Goal: Task Accomplishment & Management: Use online tool/utility

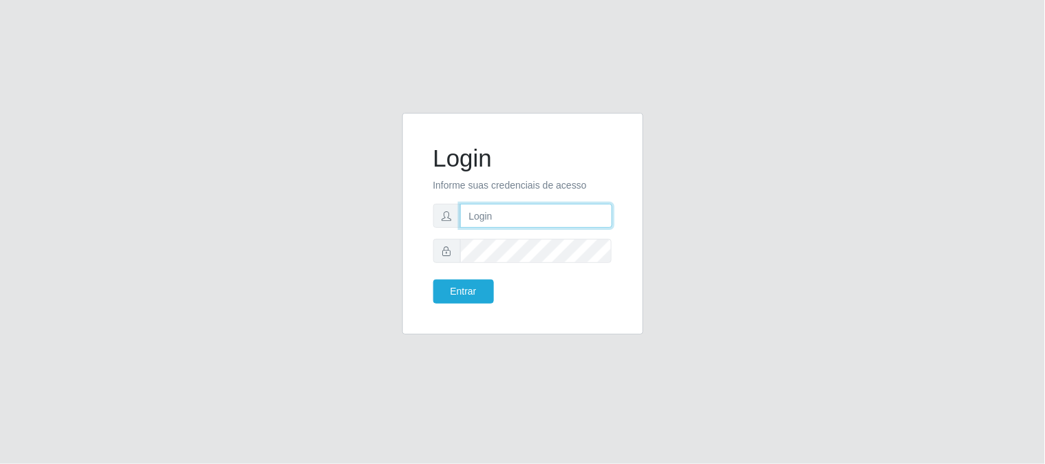
click at [505, 218] on input "text" at bounding box center [536, 216] width 152 height 24
type input "[EMAIL_ADDRESS][DOMAIN_NAME]"
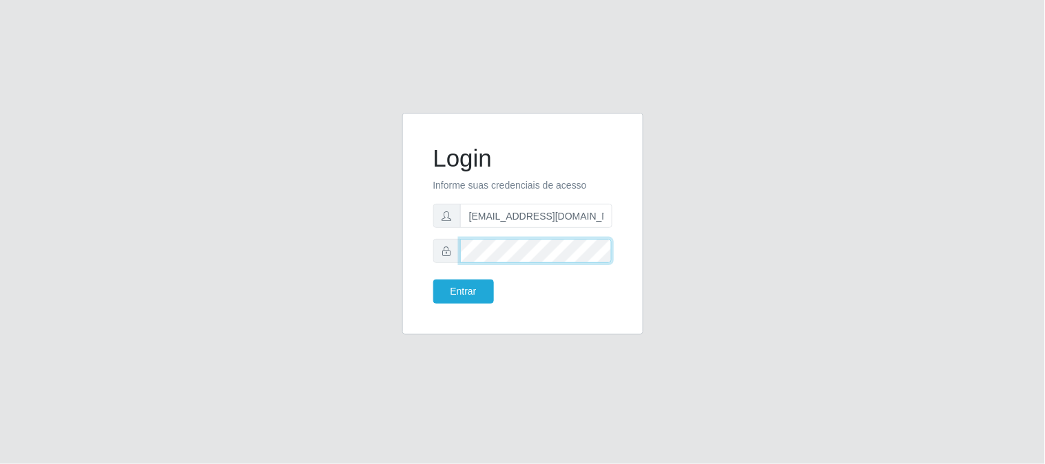
click at [433, 280] on button "Entrar" at bounding box center [463, 292] width 61 height 24
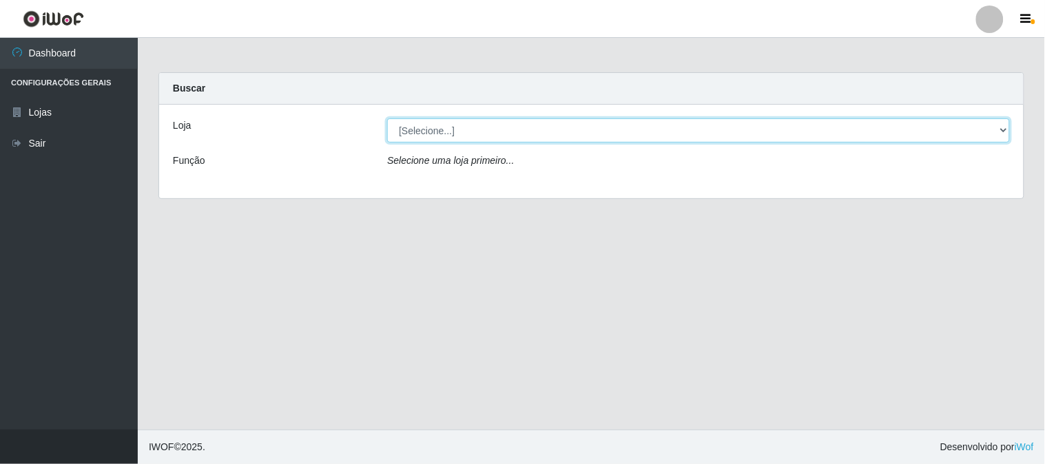
click at [1007, 125] on select "[Selecione...] Queiroz Atacadão - [GEOGRAPHIC_DATA]" at bounding box center [698, 130] width 623 height 24
select select "464"
click at [387, 118] on select "[Selecione...] Queiroz Atacadão - [GEOGRAPHIC_DATA]" at bounding box center [698, 130] width 623 height 24
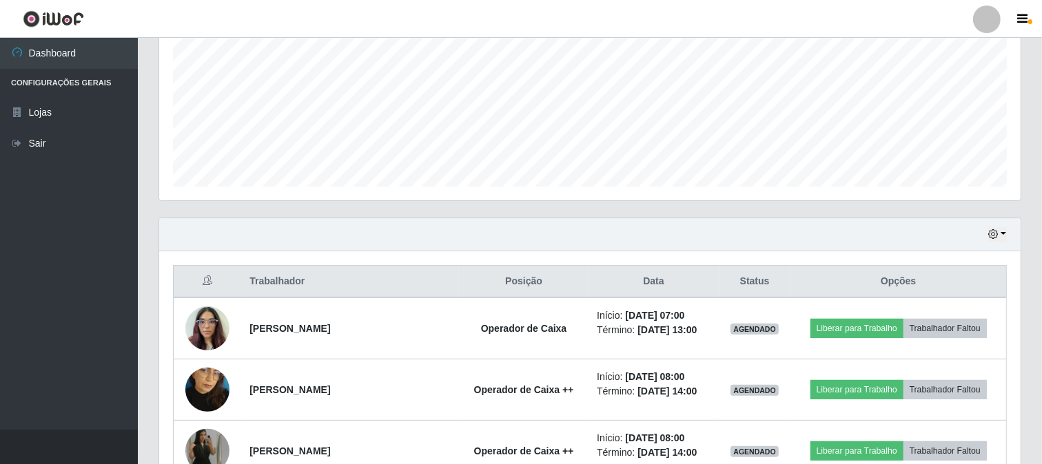
scroll to position [382, 0]
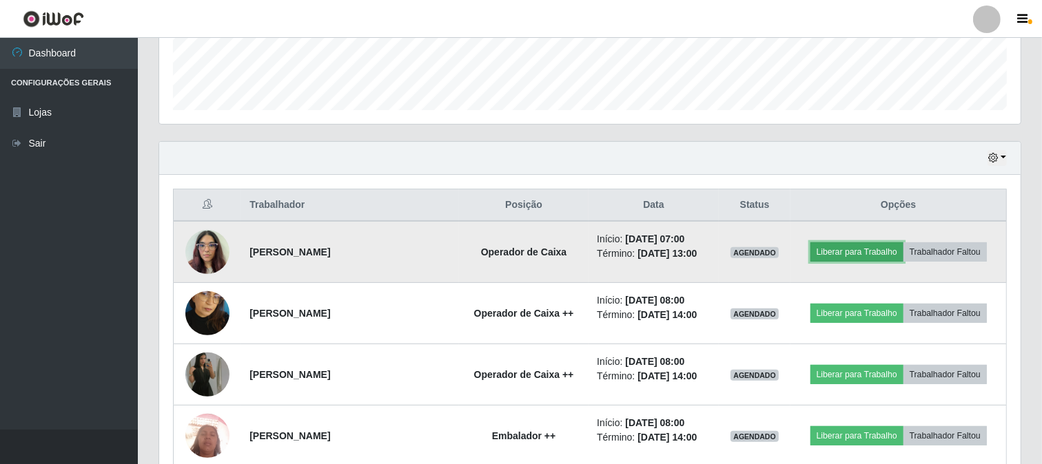
click at [871, 251] on button "Liberar para Trabalho" at bounding box center [856, 251] width 93 height 19
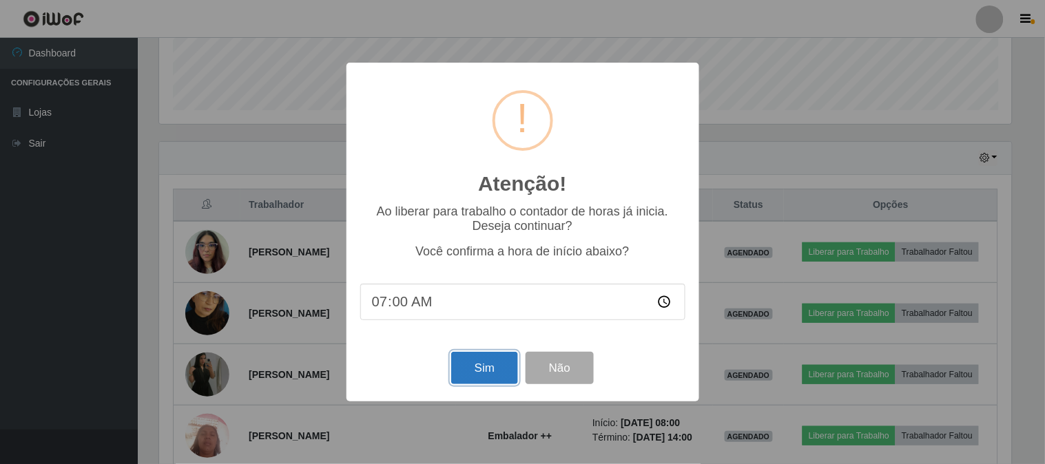
click at [491, 379] on button "Sim" at bounding box center [484, 368] width 67 height 32
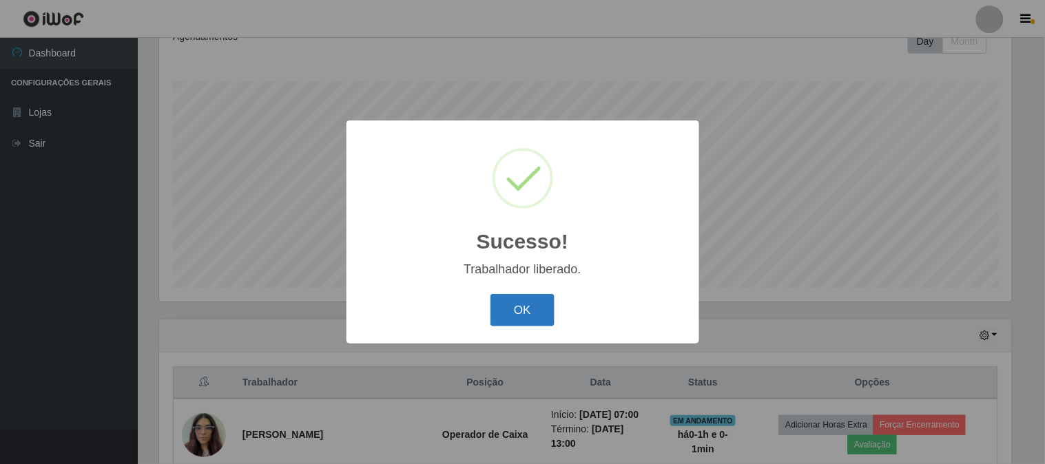
click at [517, 310] on button "OK" at bounding box center [523, 310] width 64 height 32
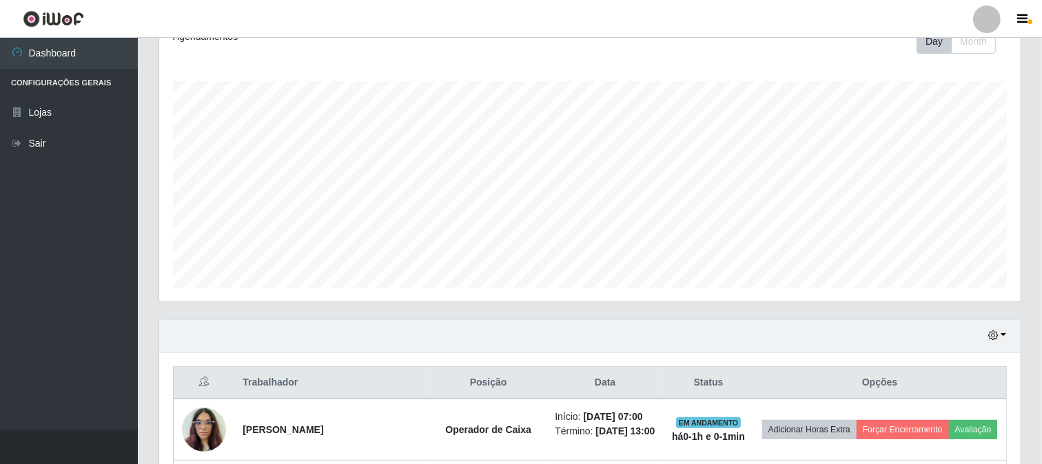
scroll to position [285, 861]
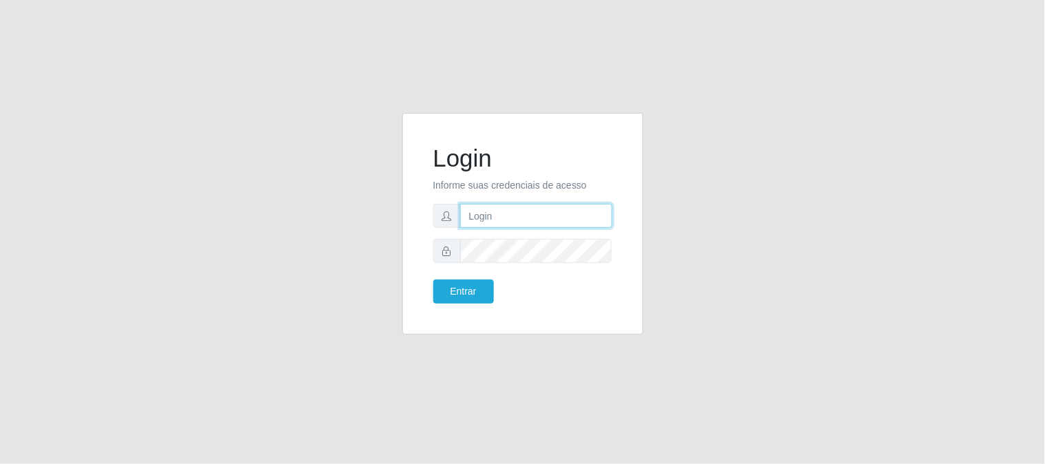
click at [491, 221] on input "text" at bounding box center [536, 216] width 152 height 24
type input "[EMAIL_ADDRESS][DOMAIN_NAME]"
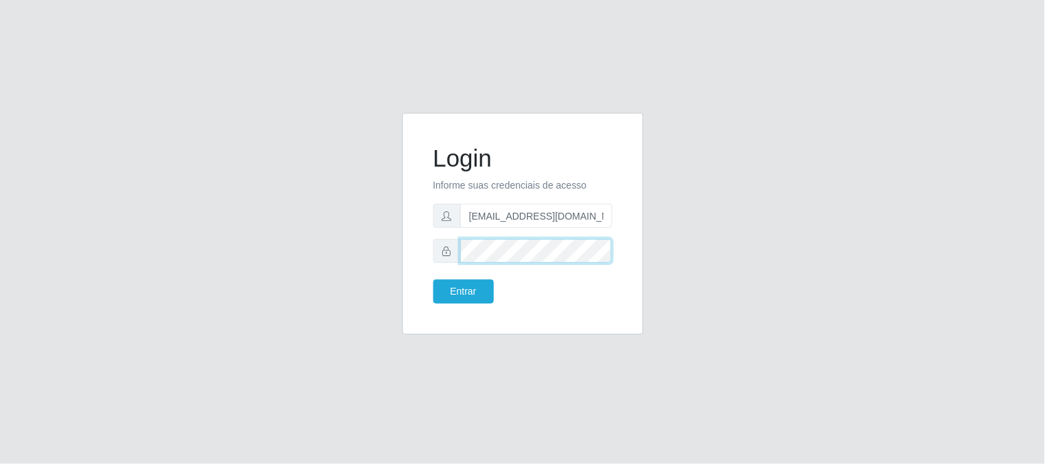
click at [433, 280] on button "Entrar" at bounding box center [463, 292] width 61 height 24
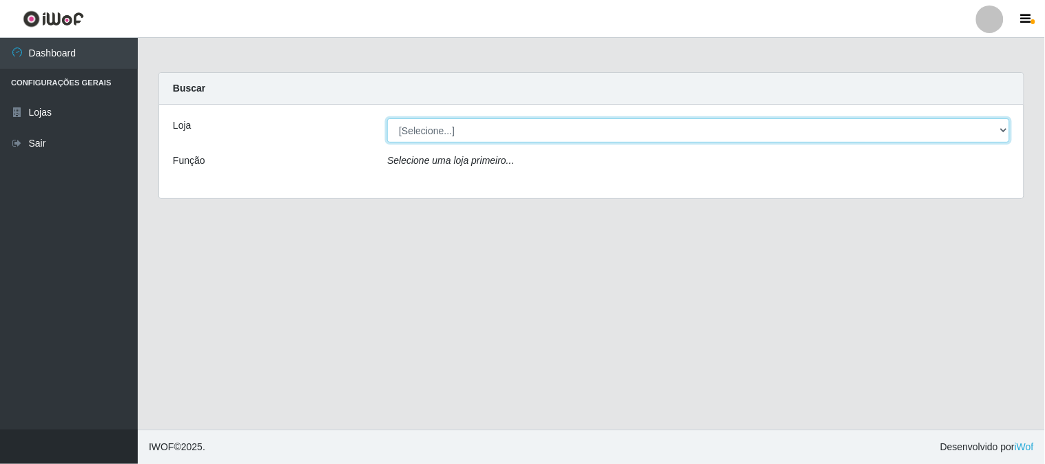
click at [1000, 129] on select "[Selecione...] Queiroz Atacadão - [GEOGRAPHIC_DATA]" at bounding box center [698, 130] width 623 height 24
select select "464"
click at [387, 118] on select "[Selecione...] Queiroz Atacadão - [GEOGRAPHIC_DATA]" at bounding box center [698, 130] width 623 height 24
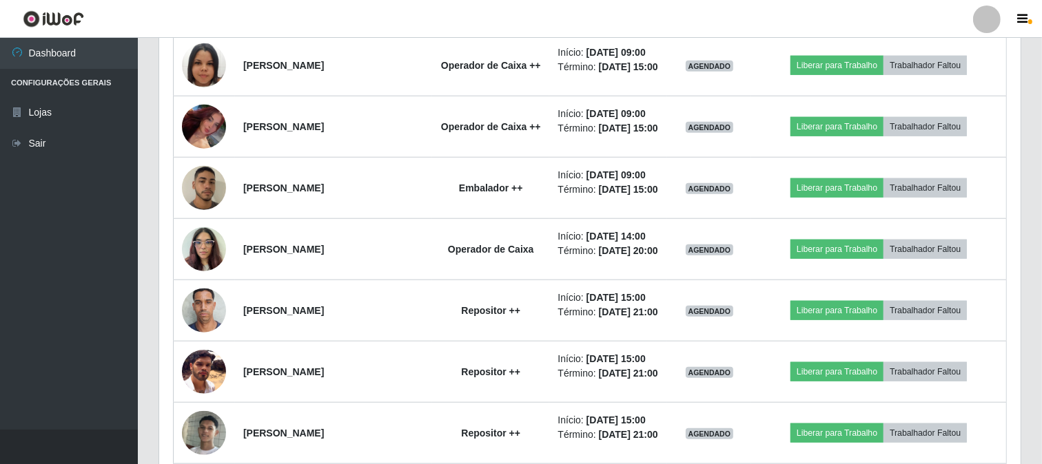
scroll to position [1148, 0]
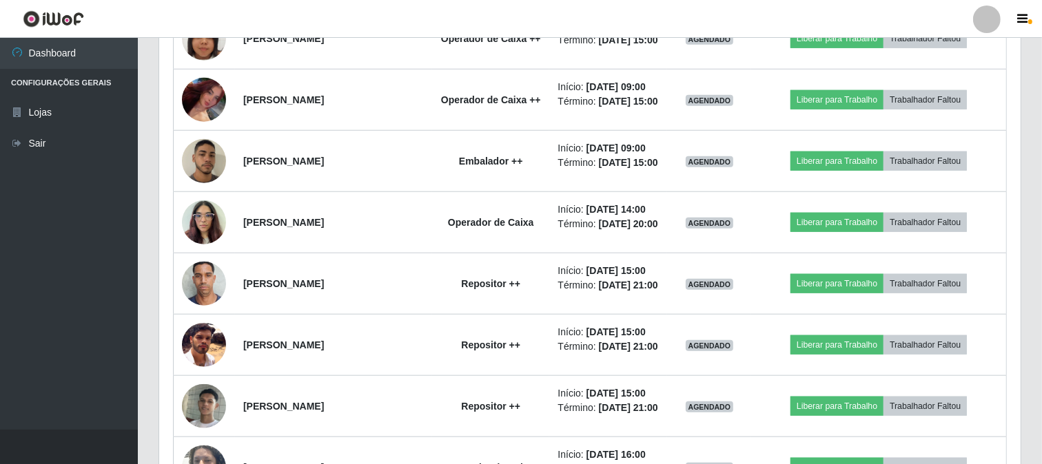
click at [896, 254] on td "Liberar para Trabalho Trabalhador Faltou" at bounding box center [878, 222] width 255 height 61
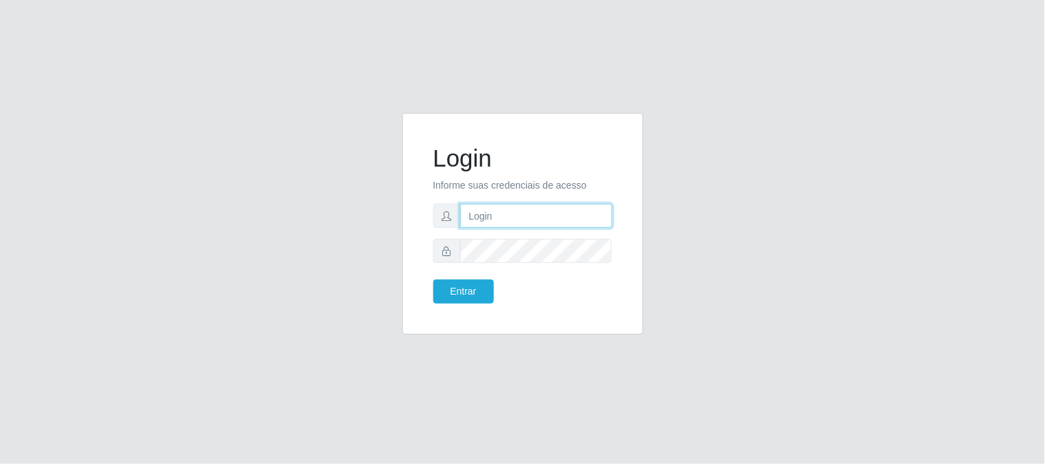
click at [580, 219] on input "text" at bounding box center [536, 216] width 152 height 24
type input "[EMAIL_ADDRESS][DOMAIN_NAME]"
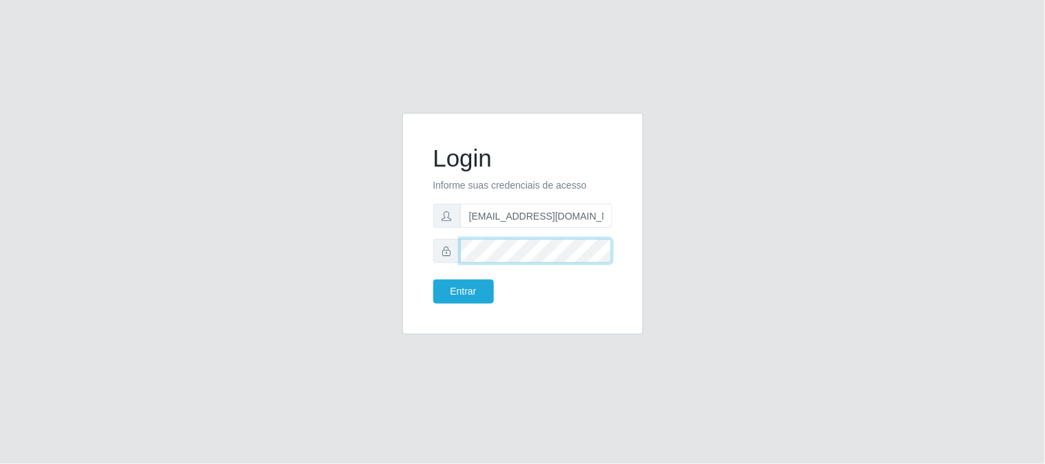
click at [433, 280] on button "Entrar" at bounding box center [463, 292] width 61 height 24
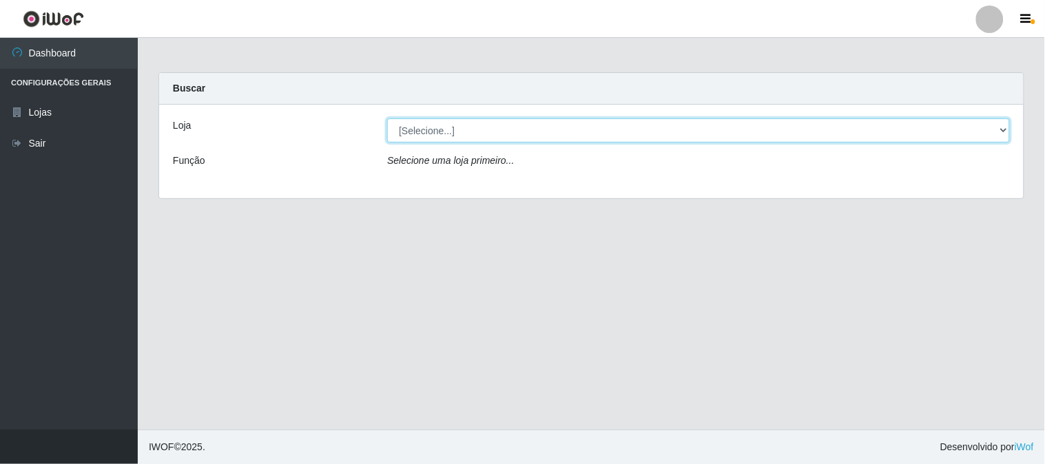
click at [512, 130] on select "[Selecione...] Queiroz Atacadão - [GEOGRAPHIC_DATA]" at bounding box center [698, 130] width 623 height 24
select select "464"
click at [387, 118] on select "[Selecione...] Queiroz Atacadão - [GEOGRAPHIC_DATA]" at bounding box center [698, 130] width 623 height 24
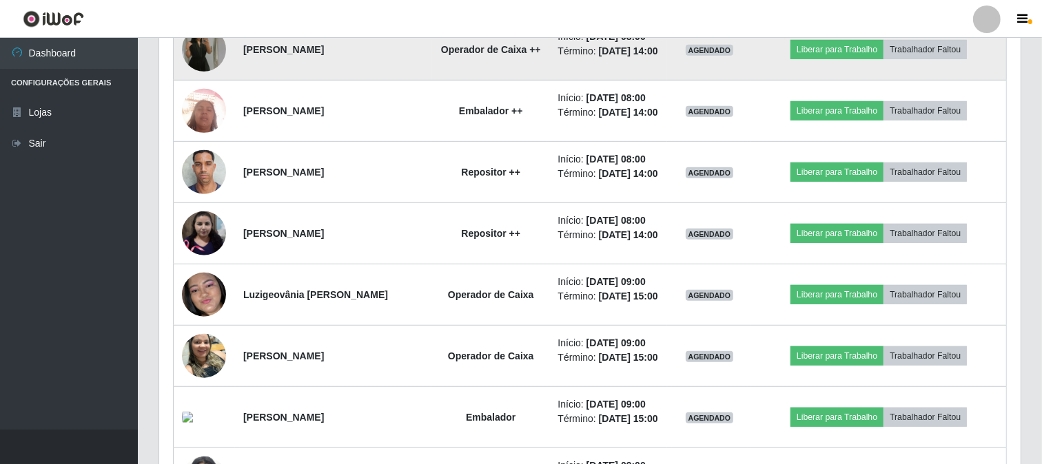
scroll to position [765, 0]
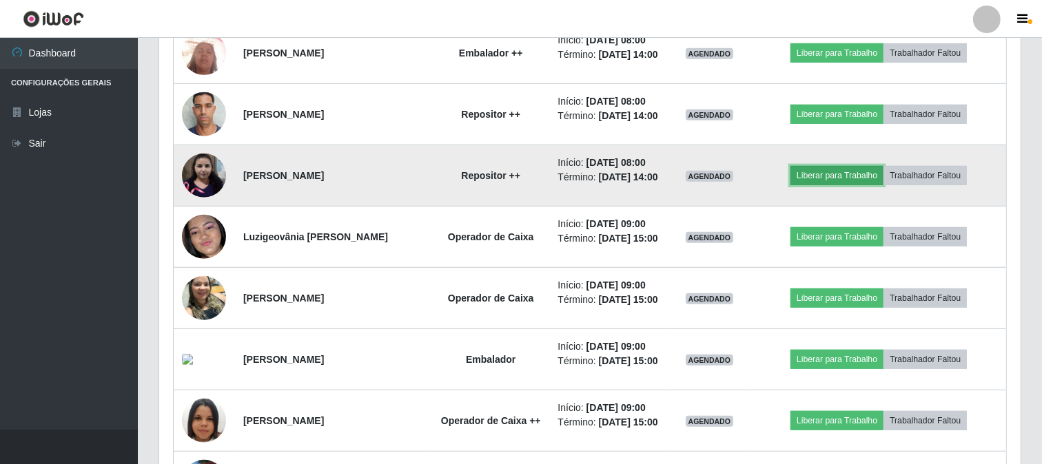
click at [834, 185] on button "Liberar para Trabalho" at bounding box center [836, 175] width 93 height 19
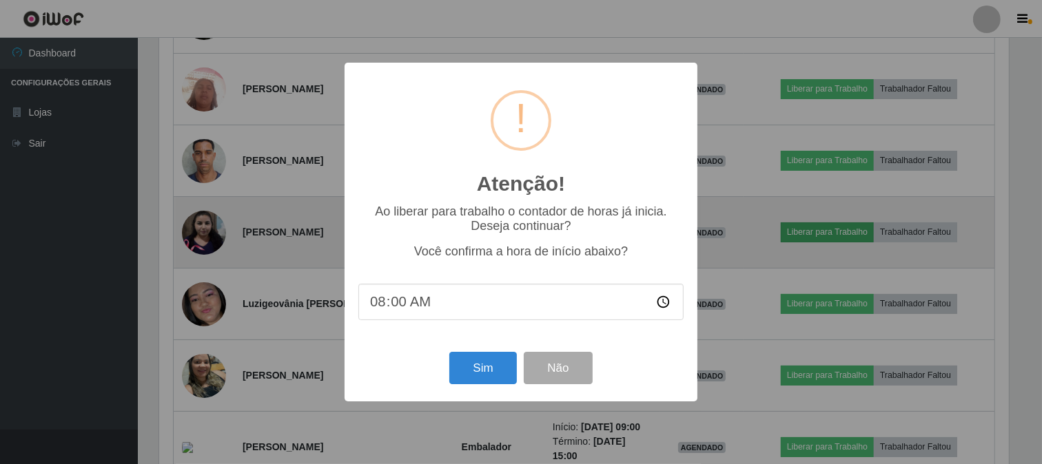
scroll to position [285, 852]
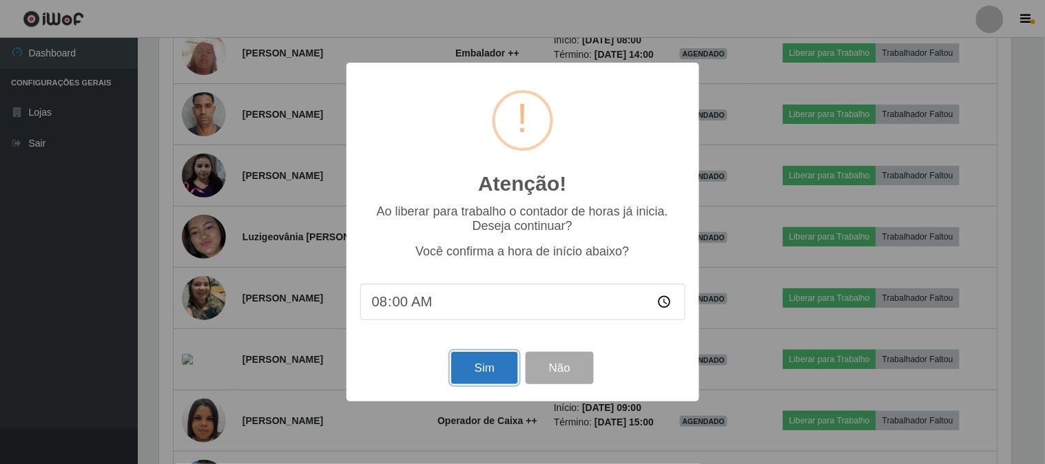
click at [497, 368] on button "Sim" at bounding box center [484, 368] width 67 height 32
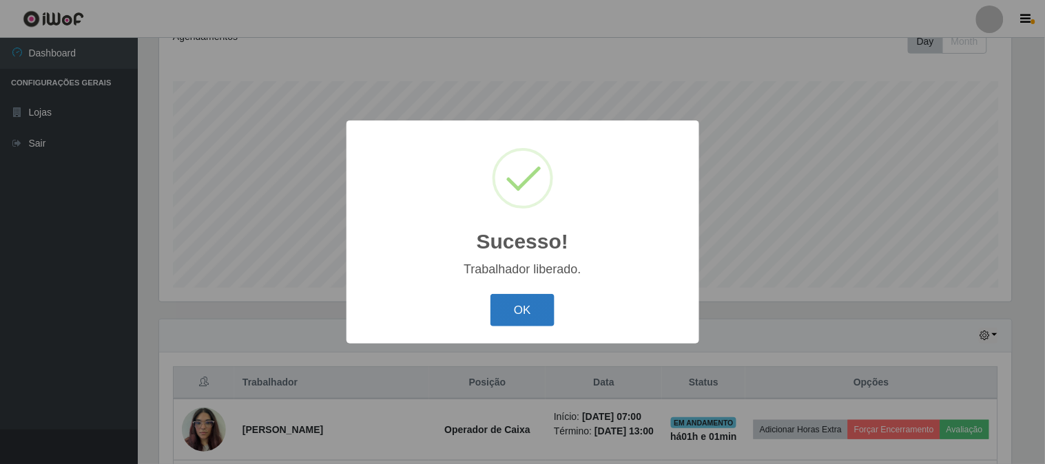
click at [537, 303] on button "OK" at bounding box center [523, 310] width 64 height 32
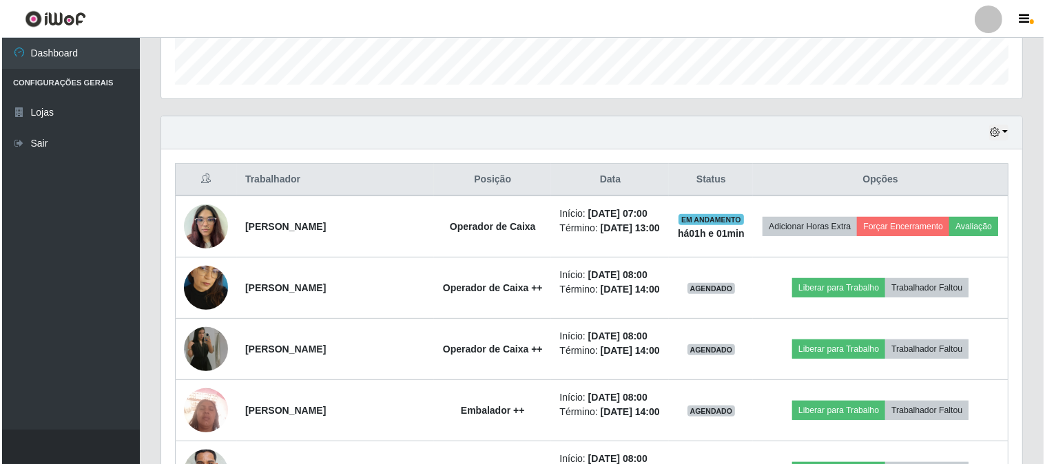
scroll to position [435, 0]
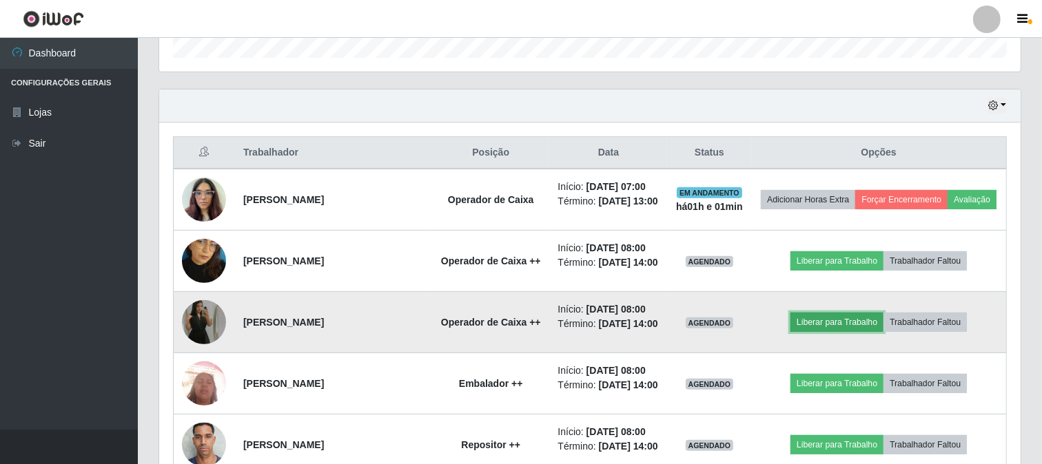
click at [828, 332] on button "Liberar para Trabalho" at bounding box center [836, 322] width 93 height 19
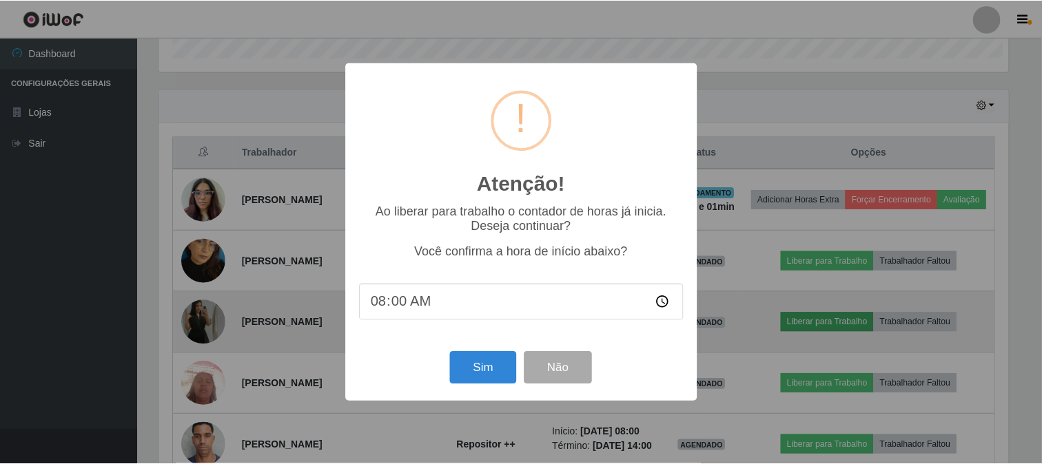
scroll to position [285, 852]
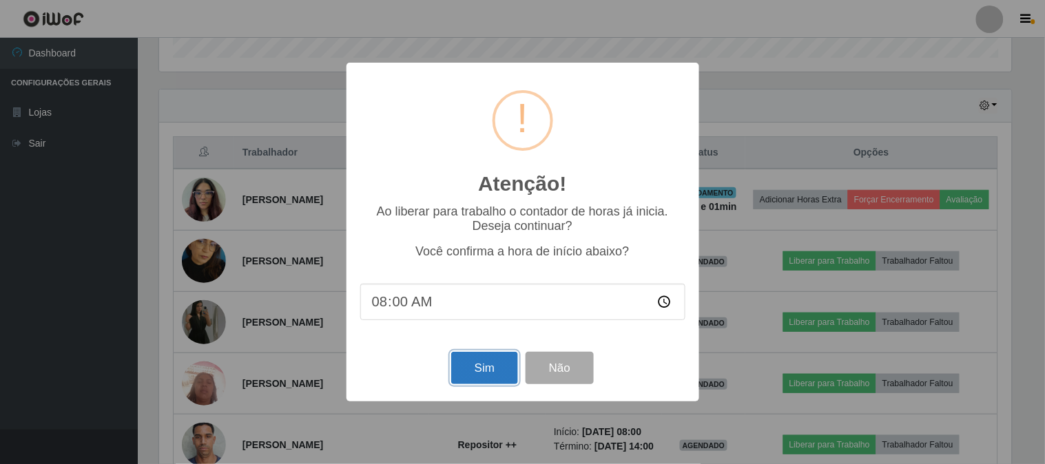
click at [469, 373] on button "Sim" at bounding box center [484, 368] width 67 height 32
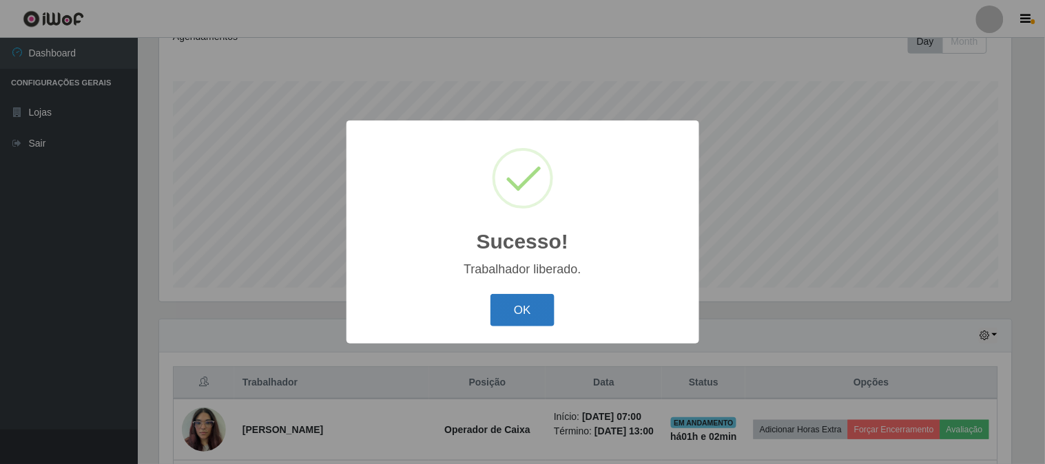
click at [541, 319] on button "OK" at bounding box center [523, 310] width 64 height 32
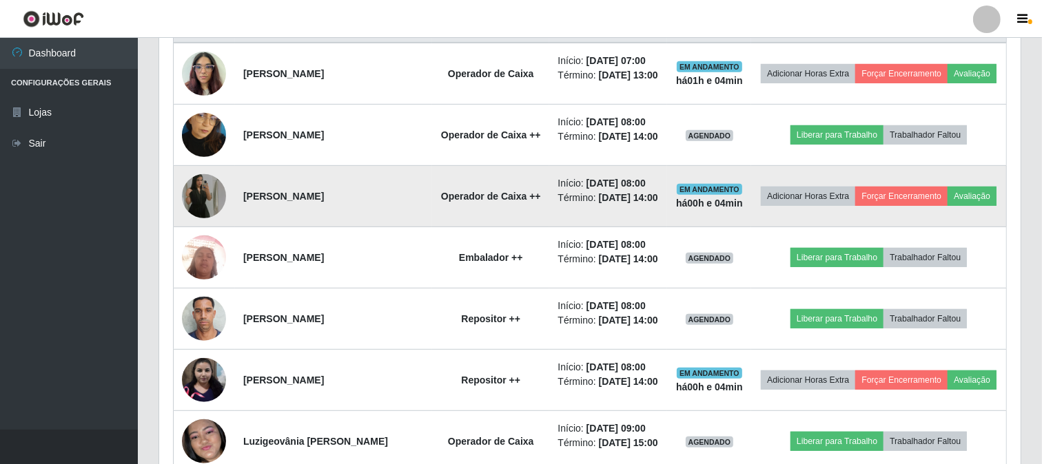
scroll to position [588, 0]
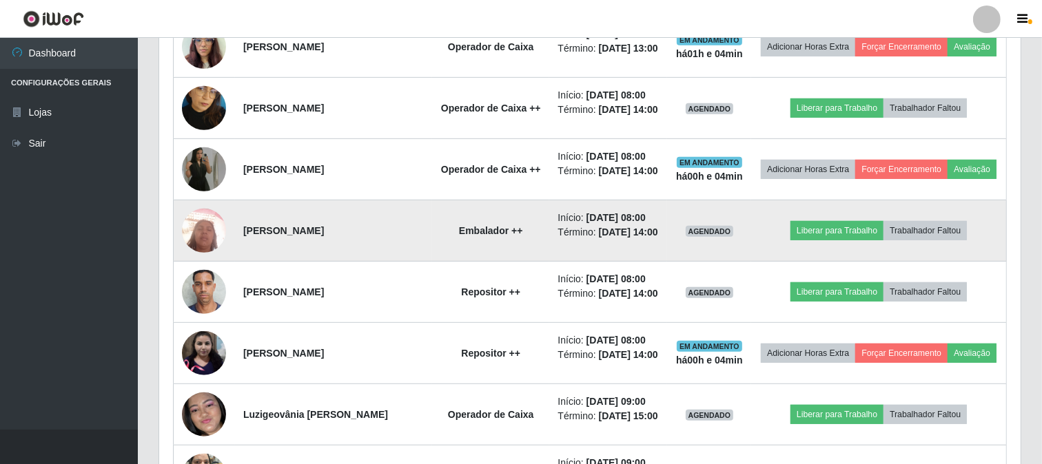
click at [207, 260] on img at bounding box center [204, 230] width 44 height 59
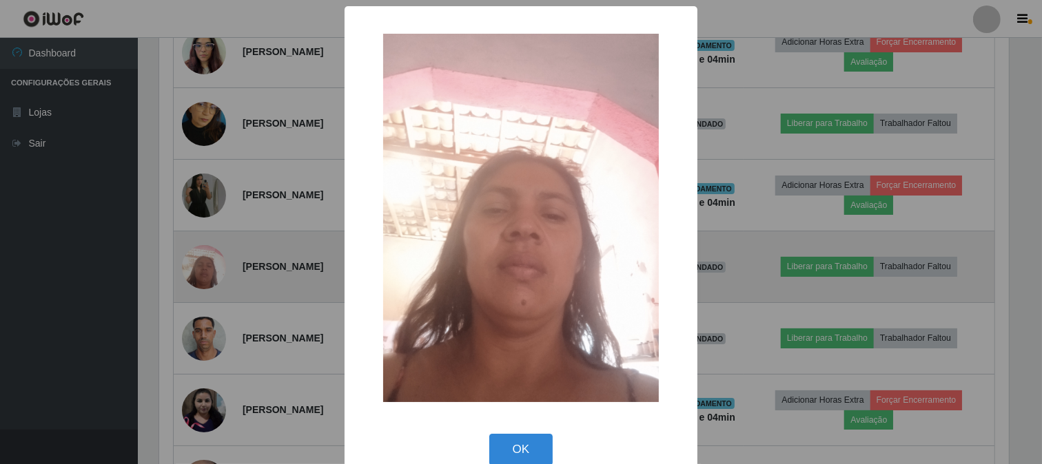
scroll to position [285, 852]
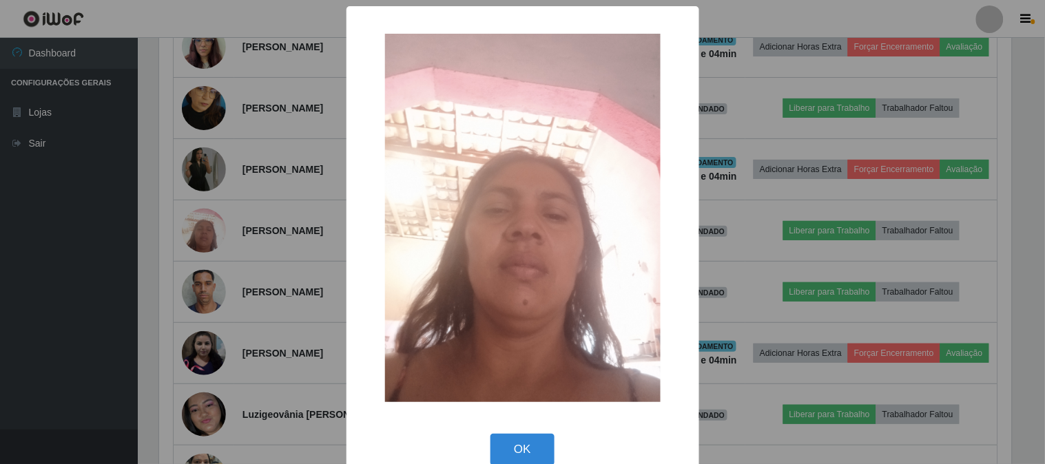
click at [40, 296] on div "× OK Cancel" at bounding box center [522, 232] width 1045 height 464
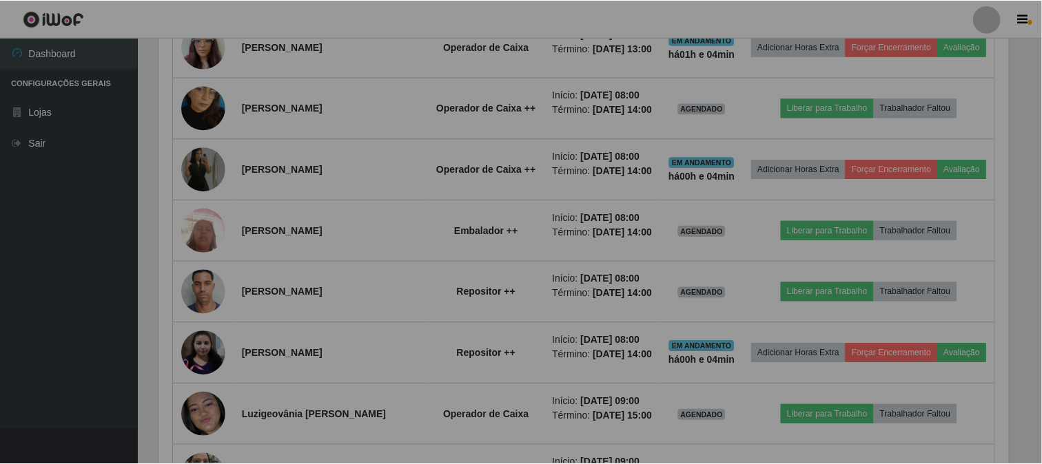
scroll to position [285, 861]
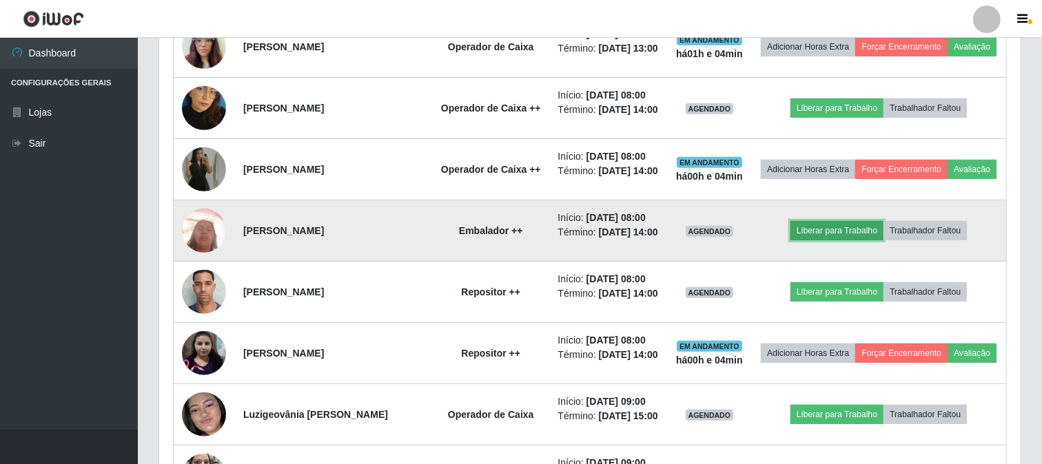
click at [841, 240] on button "Liberar para Trabalho" at bounding box center [836, 230] width 93 height 19
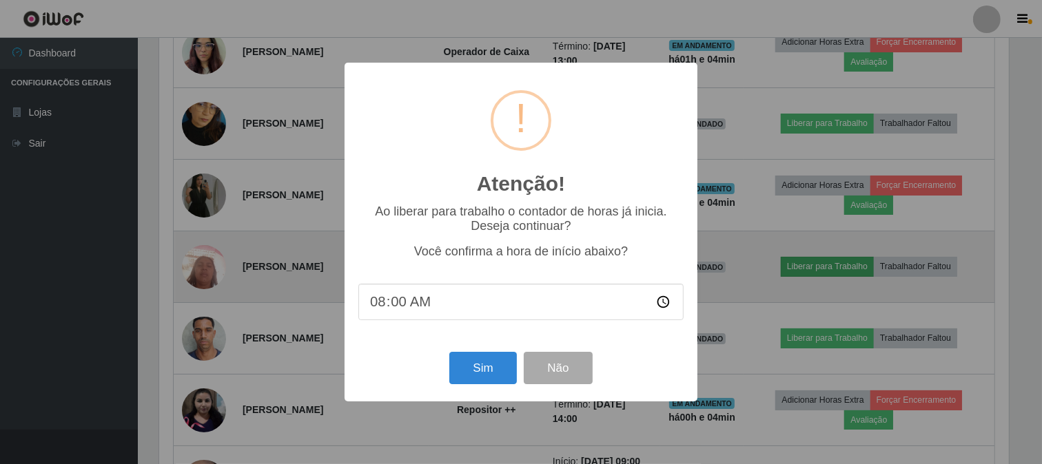
scroll to position [285, 852]
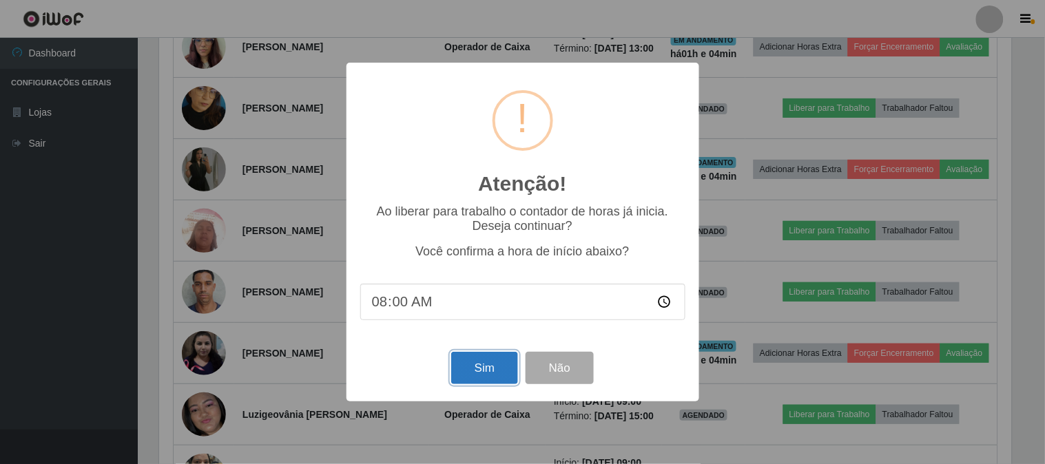
click at [469, 363] on button "Sim" at bounding box center [484, 368] width 67 height 32
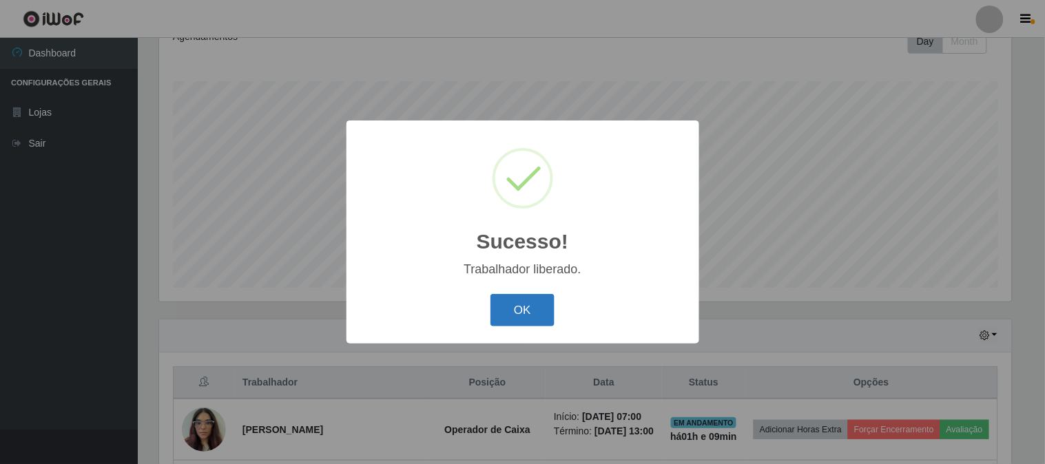
click at [522, 295] on button "OK" at bounding box center [523, 310] width 64 height 32
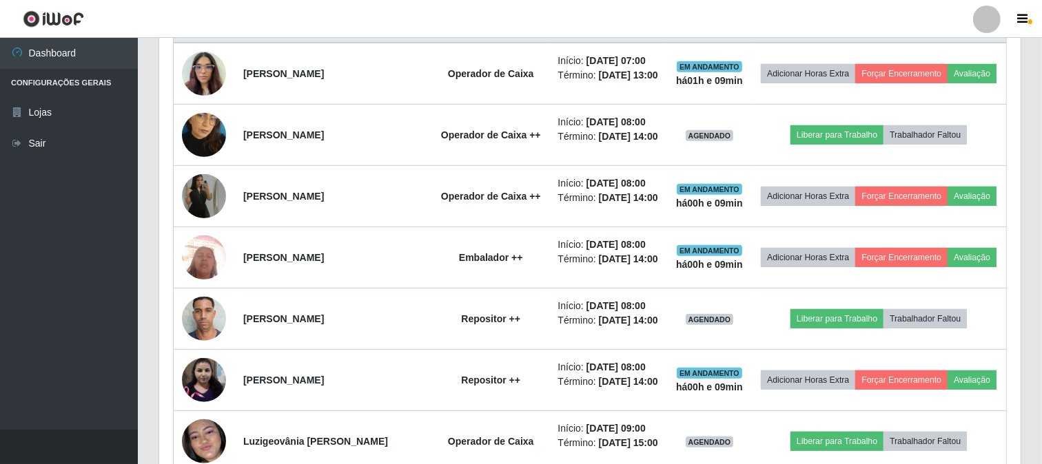
scroll to position [588, 0]
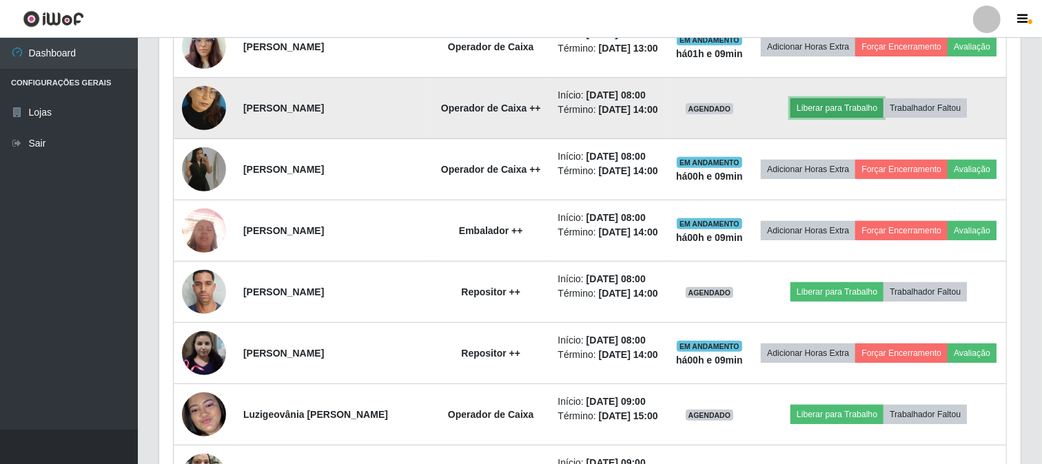
click at [858, 118] on button "Liberar para Trabalho" at bounding box center [836, 108] width 93 height 19
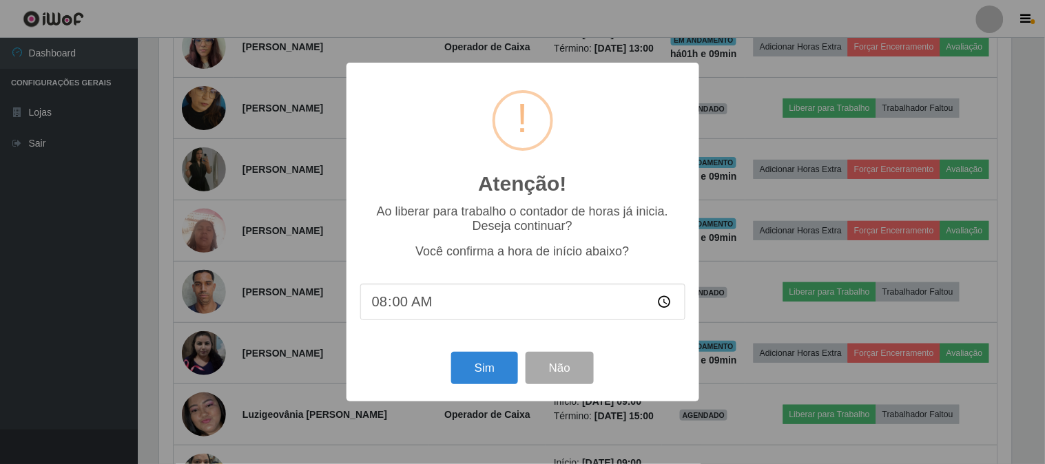
click at [425, 313] on input "08:00" at bounding box center [522, 302] width 325 height 37
click at [493, 367] on button "Sim" at bounding box center [484, 368] width 67 height 32
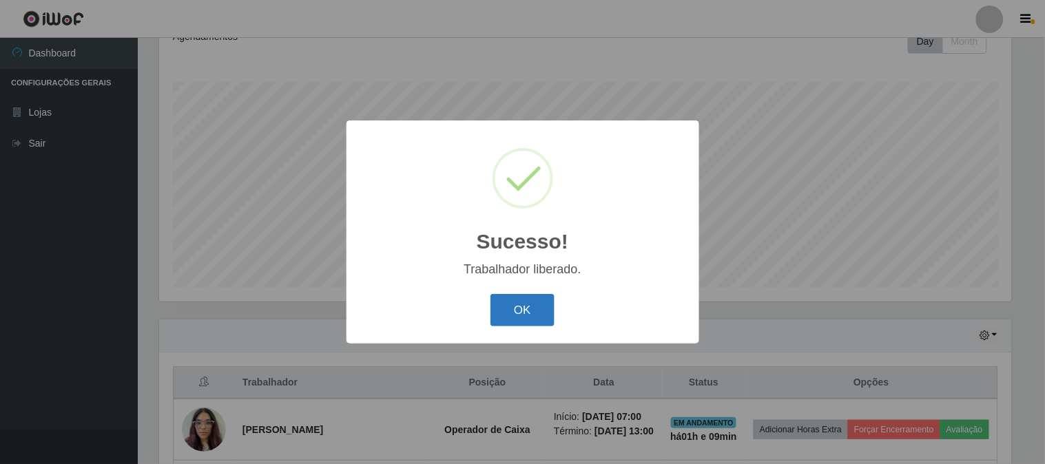
click at [528, 301] on button "OK" at bounding box center [523, 310] width 64 height 32
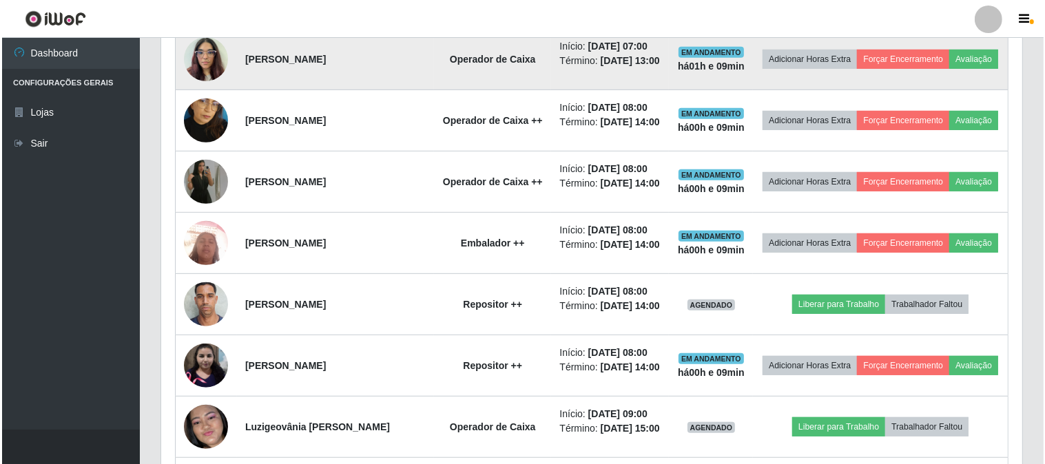
scroll to position [588, 0]
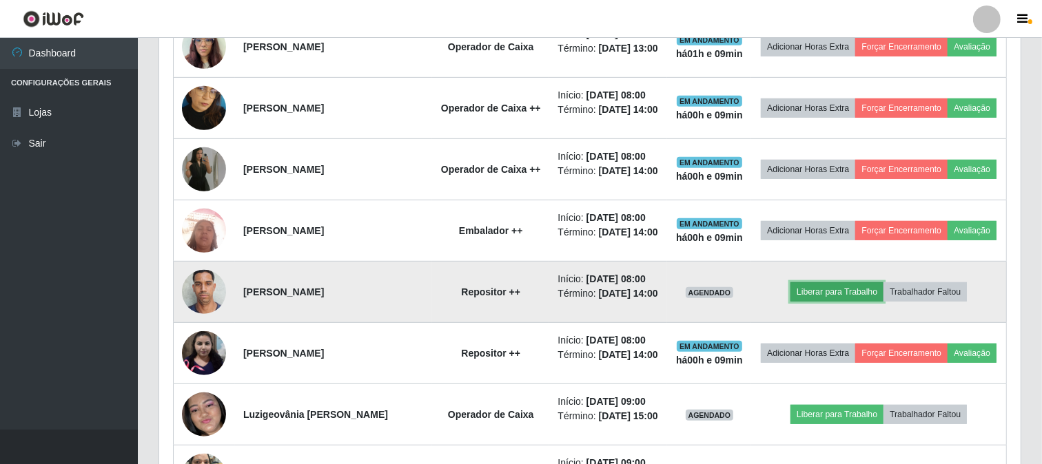
click at [847, 302] on button "Liberar para Trabalho" at bounding box center [836, 291] width 93 height 19
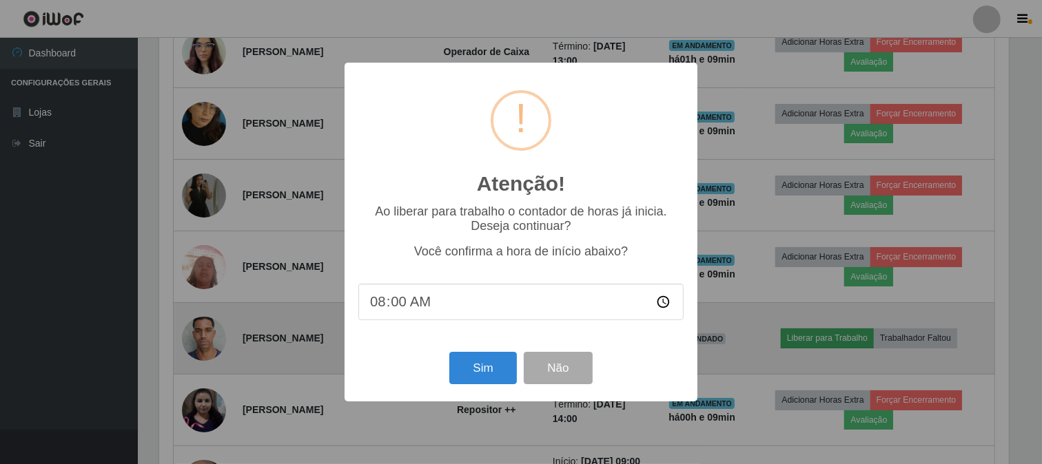
scroll to position [285, 852]
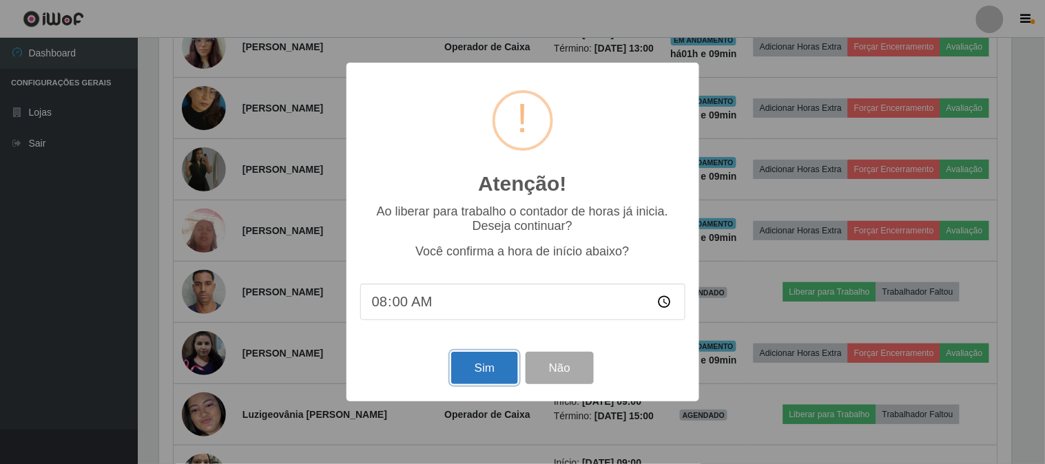
click at [501, 368] on button "Sim" at bounding box center [484, 368] width 67 height 32
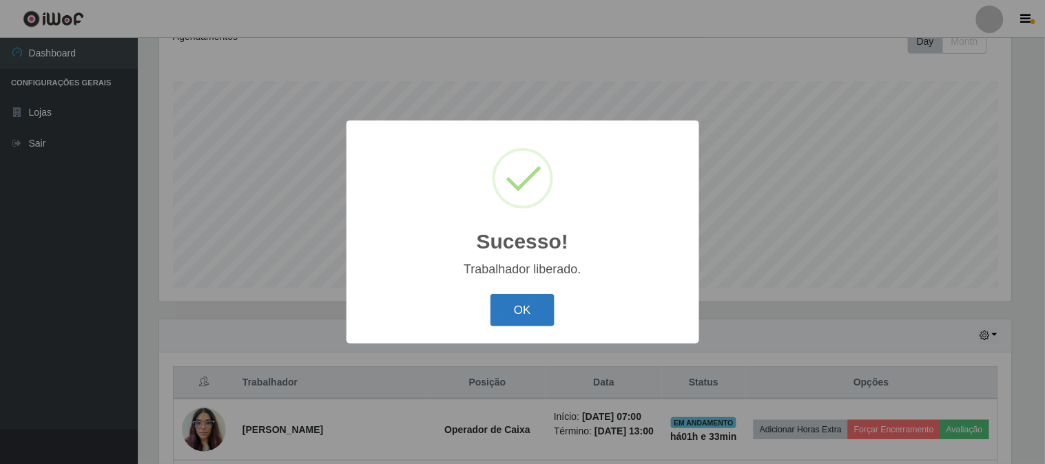
click at [526, 315] on button "OK" at bounding box center [523, 310] width 64 height 32
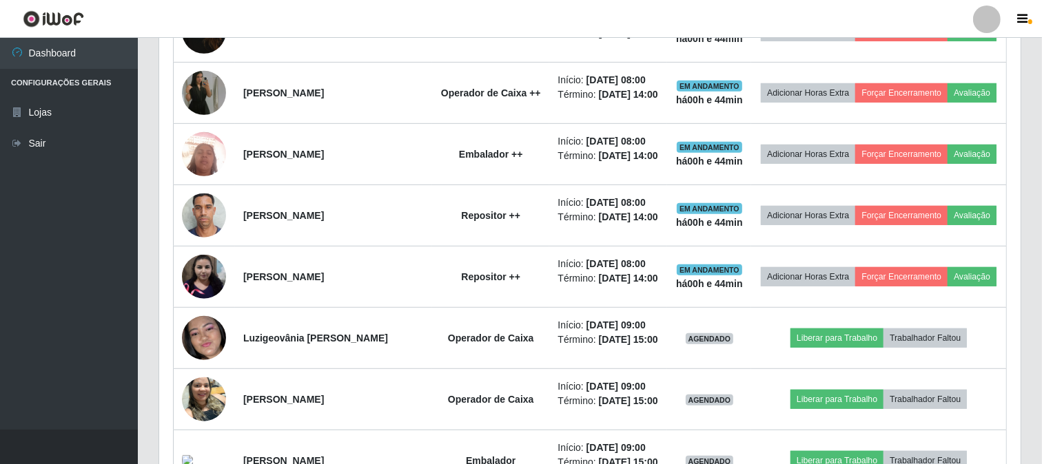
scroll to position [588, 0]
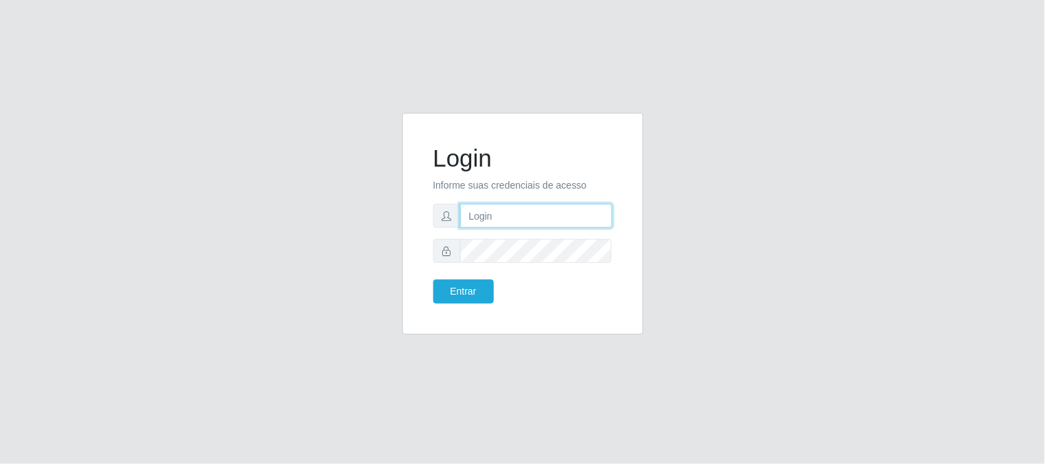
click at [550, 219] on input "text" at bounding box center [536, 216] width 152 height 24
type input "[EMAIL_ADDRESS][DOMAIN_NAME]"
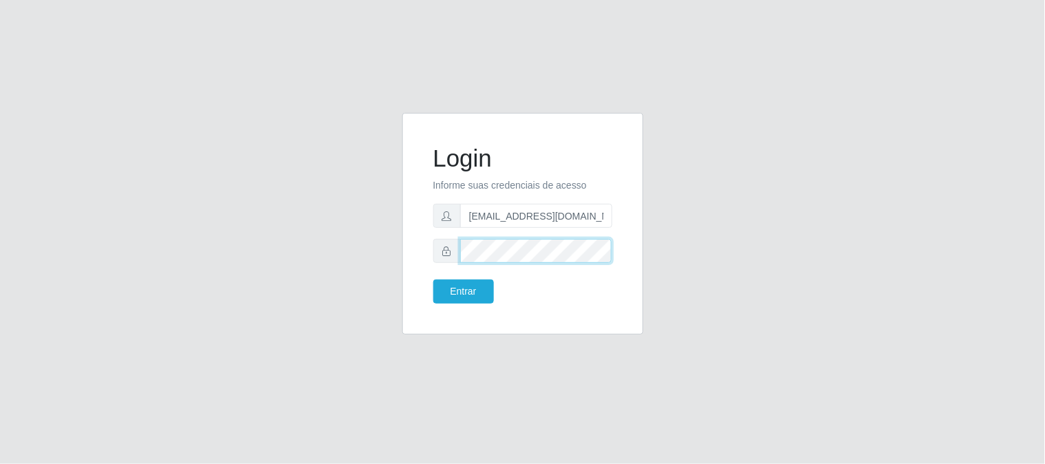
click at [433, 280] on button "Entrar" at bounding box center [463, 292] width 61 height 24
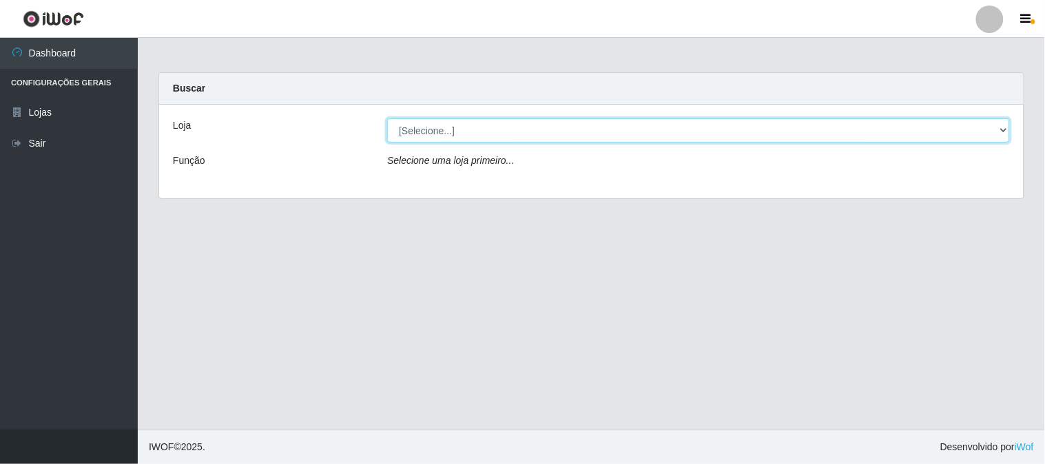
click at [1001, 130] on select "[Selecione...] Queiroz Atacadão - [GEOGRAPHIC_DATA]" at bounding box center [698, 130] width 623 height 24
select select "464"
click at [387, 118] on select "[Selecione...] Queiroz Atacadão - [GEOGRAPHIC_DATA]" at bounding box center [698, 130] width 623 height 24
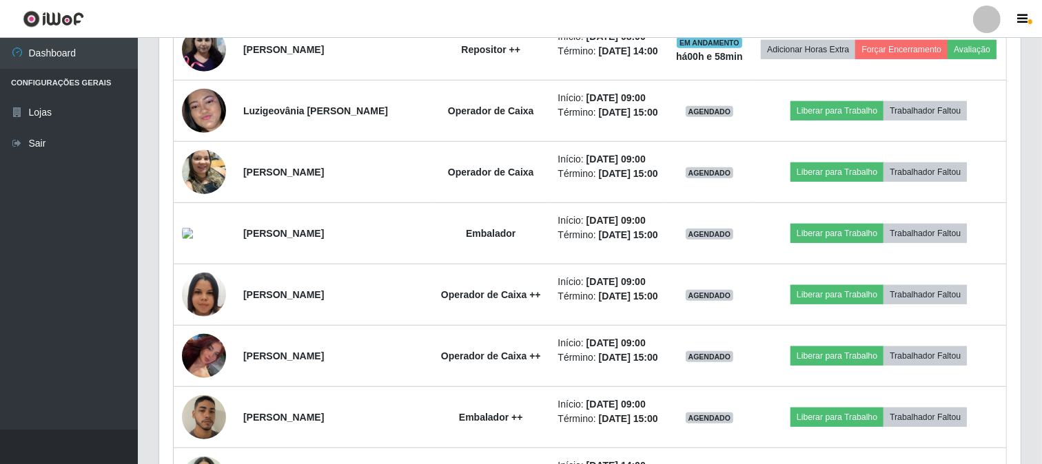
scroll to position [918, 0]
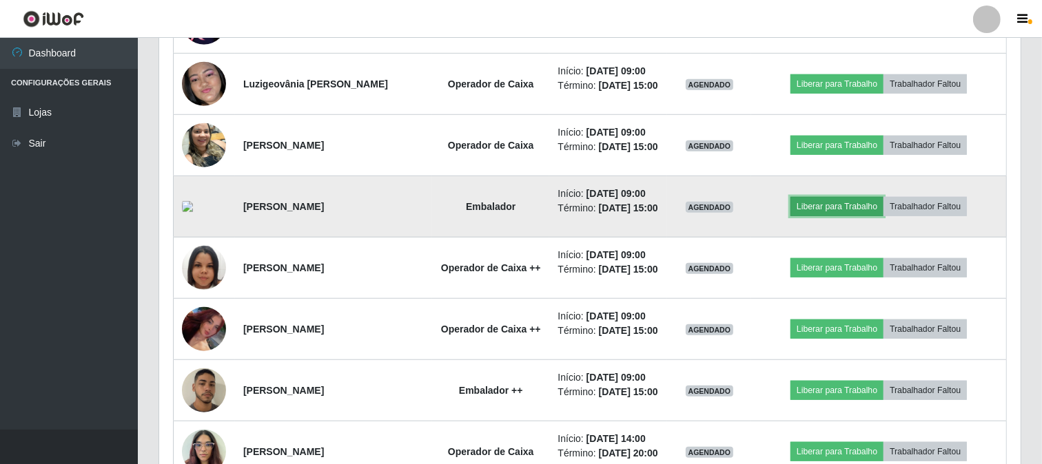
click at [856, 216] on button "Liberar para Trabalho" at bounding box center [836, 206] width 93 height 19
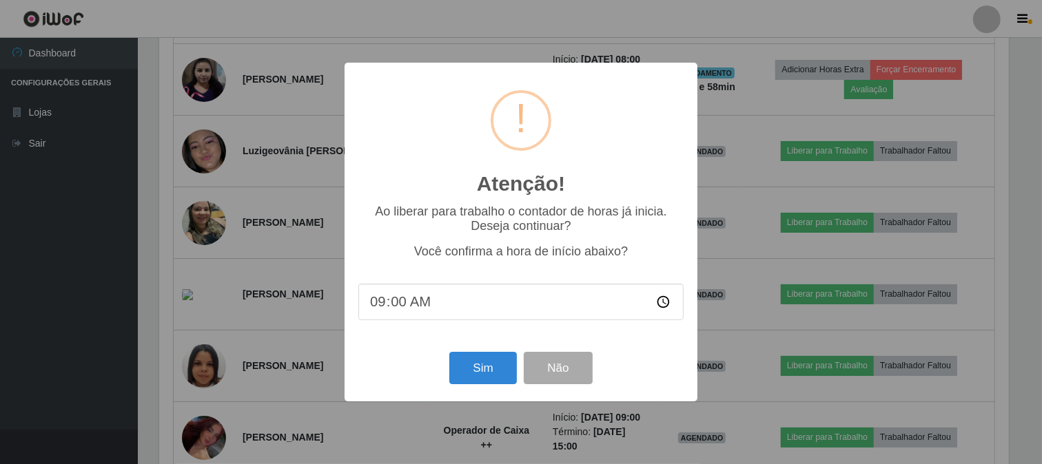
scroll to position [285, 852]
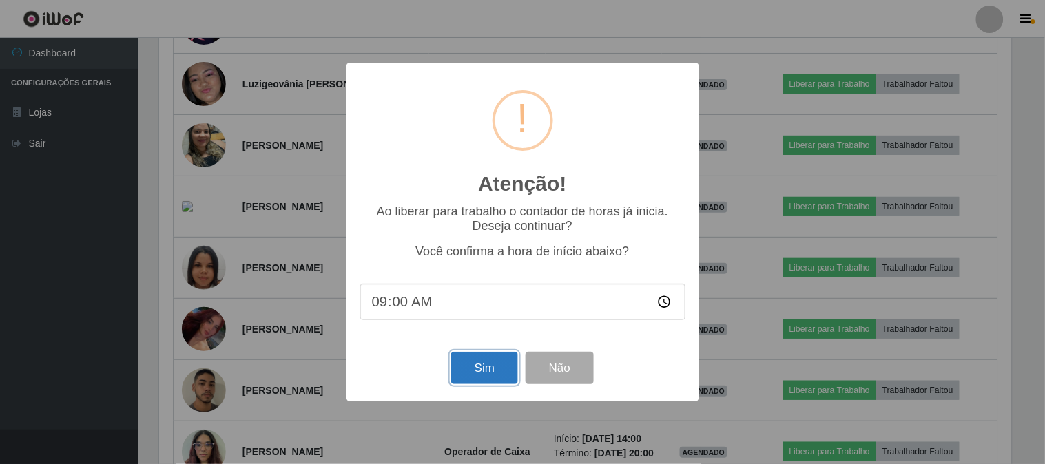
click at [493, 376] on button "Sim" at bounding box center [484, 368] width 67 height 32
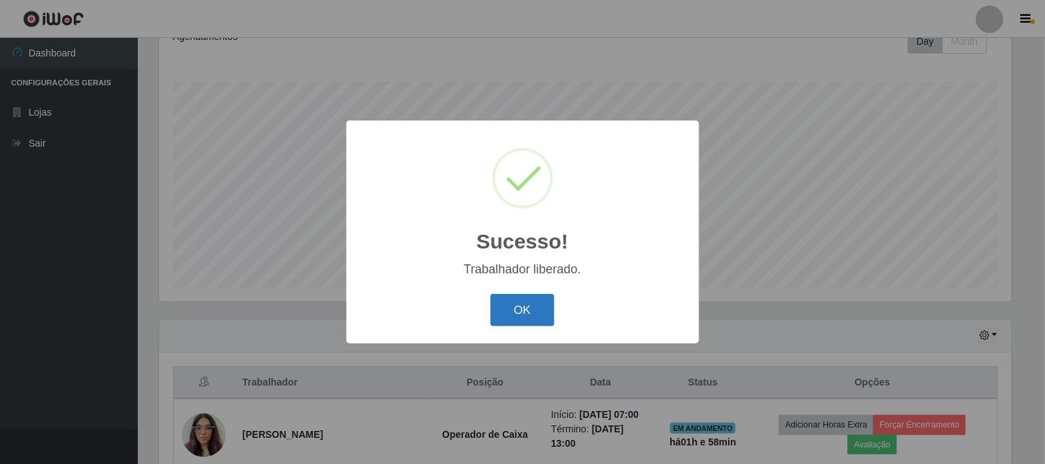
click at [504, 318] on button "OK" at bounding box center [523, 310] width 64 height 32
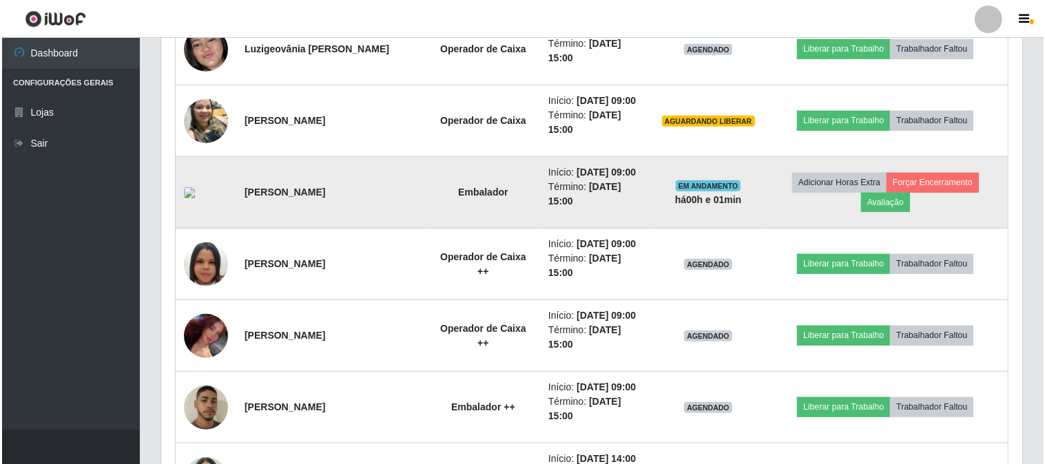
scroll to position [1047, 0]
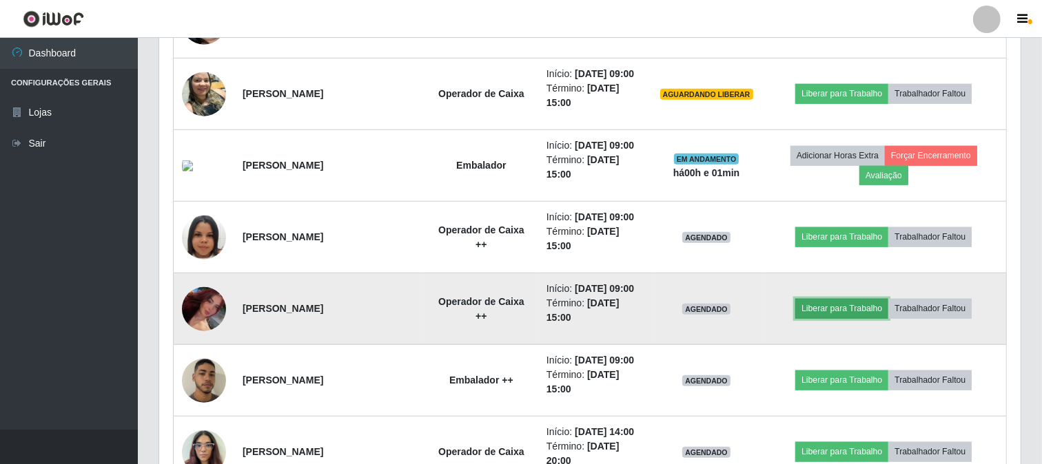
click at [825, 304] on button "Liberar para Trabalho" at bounding box center [841, 308] width 93 height 19
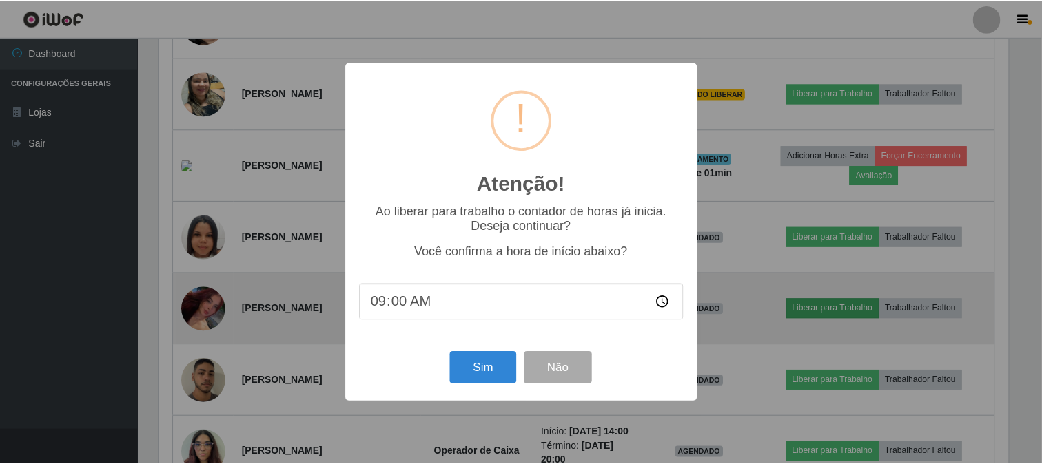
scroll to position [285, 852]
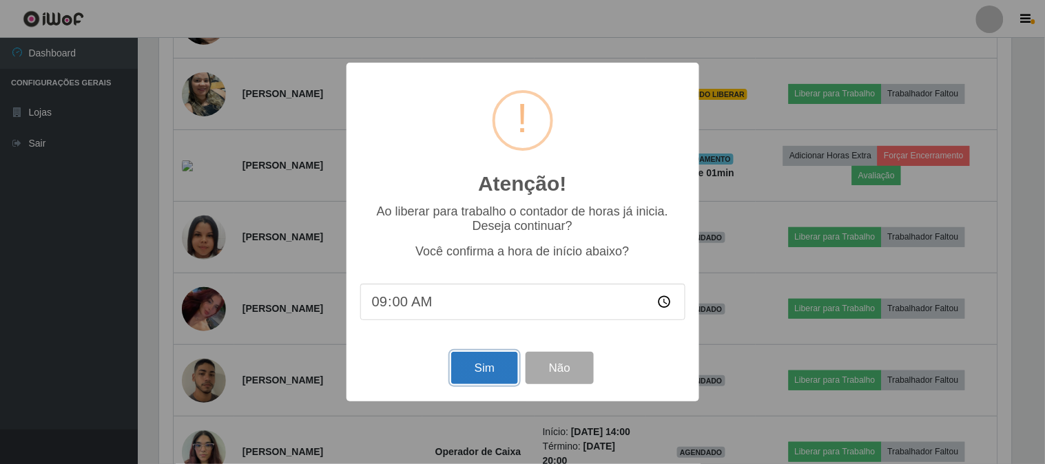
click at [462, 366] on button "Sim" at bounding box center [484, 368] width 67 height 32
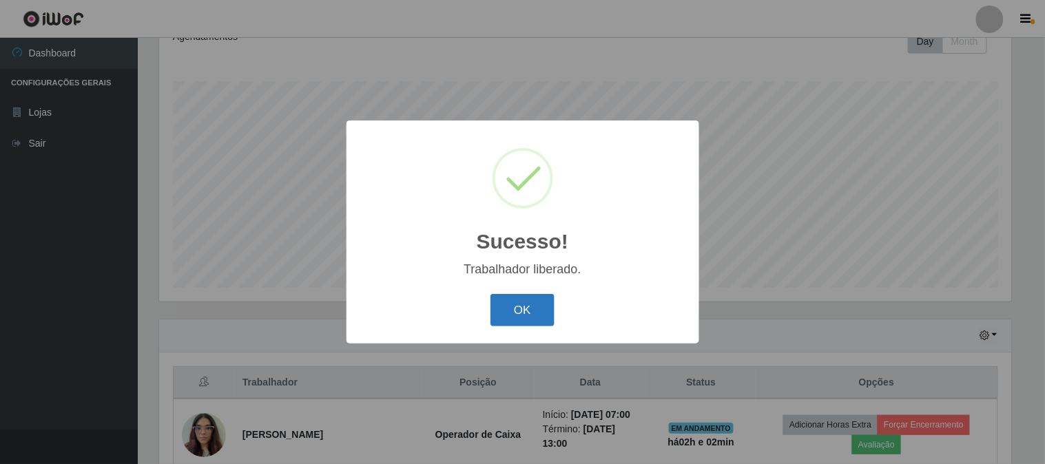
click at [537, 315] on button "OK" at bounding box center [523, 310] width 64 height 32
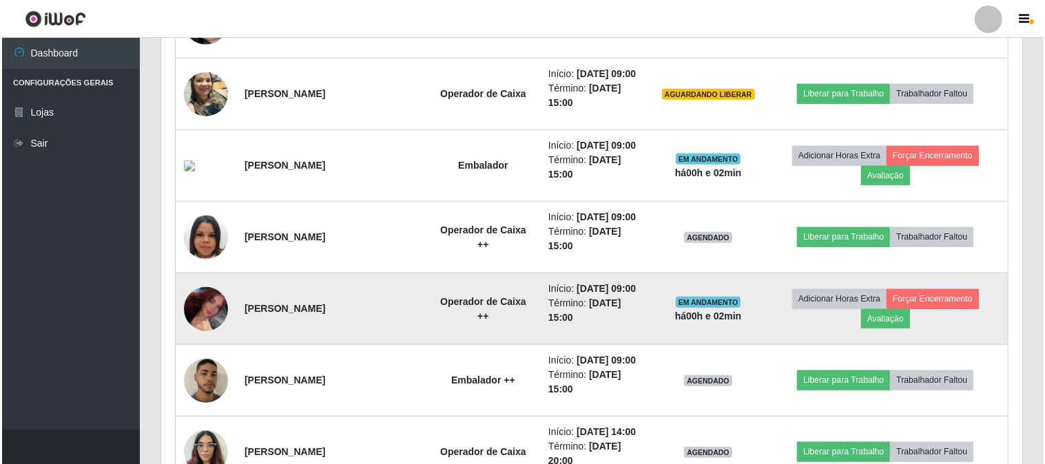
scroll to position [1124, 0]
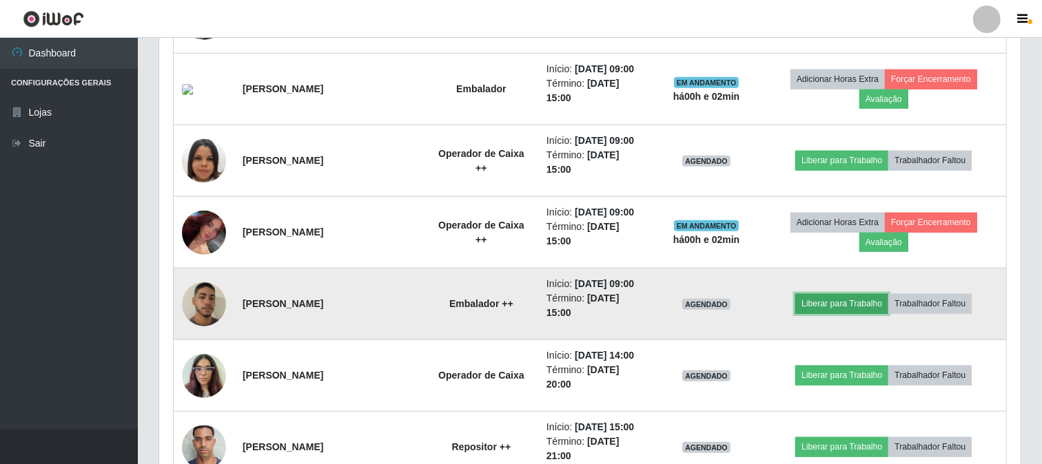
click at [856, 308] on button "Liberar para Trabalho" at bounding box center [841, 303] width 93 height 19
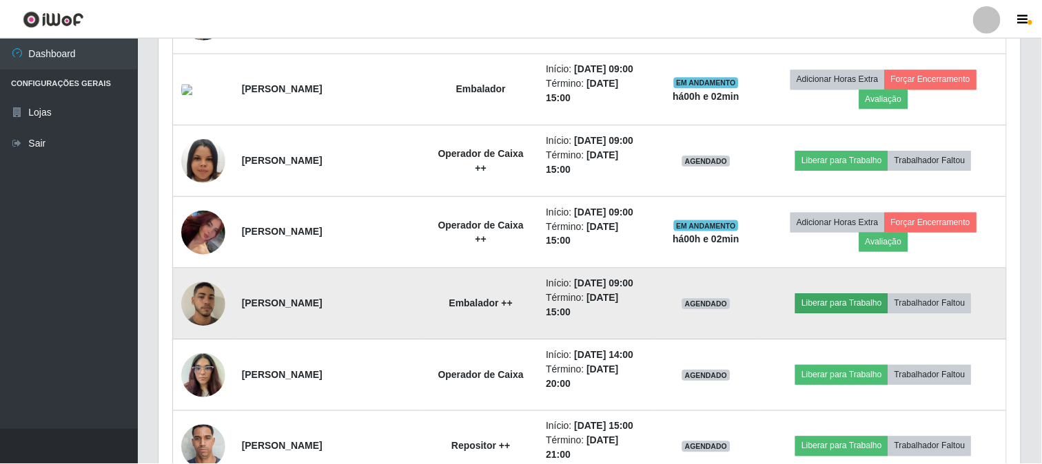
scroll to position [285, 852]
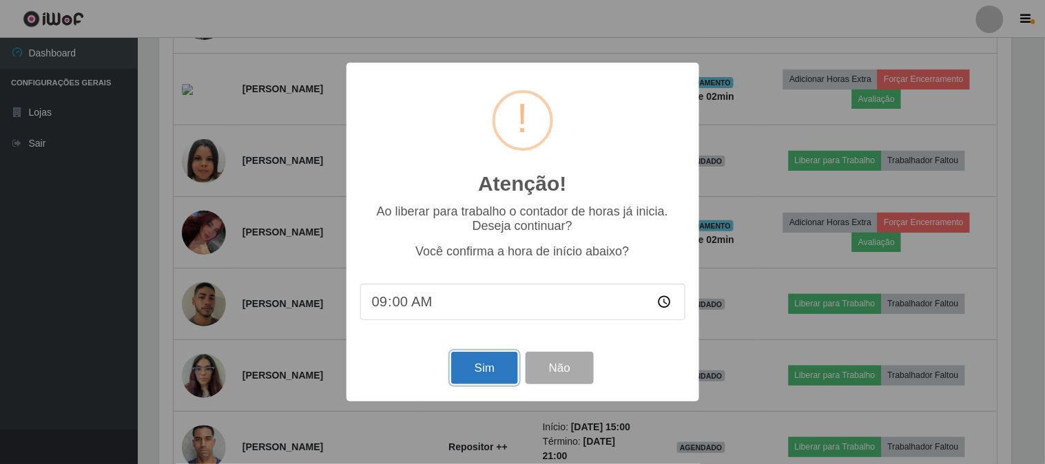
click at [465, 360] on button "Sim" at bounding box center [484, 368] width 67 height 32
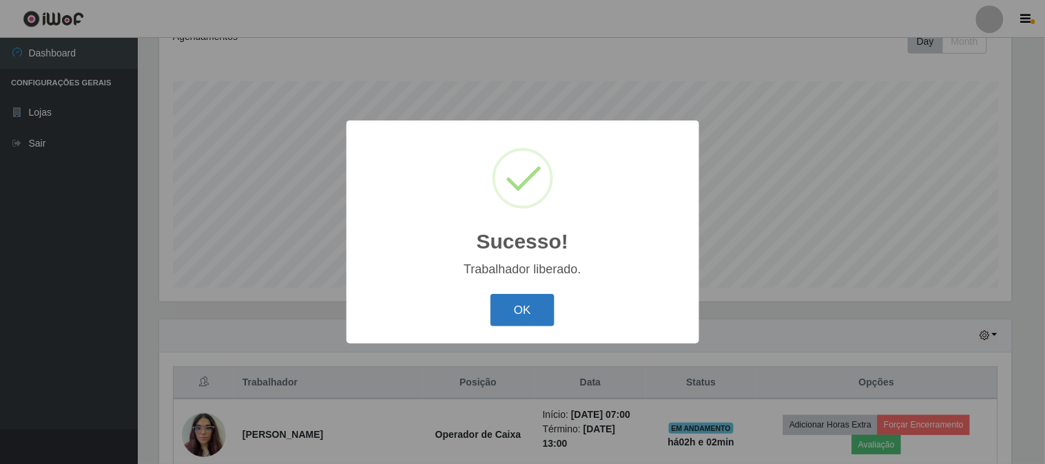
click at [526, 313] on button "OK" at bounding box center [523, 310] width 64 height 32
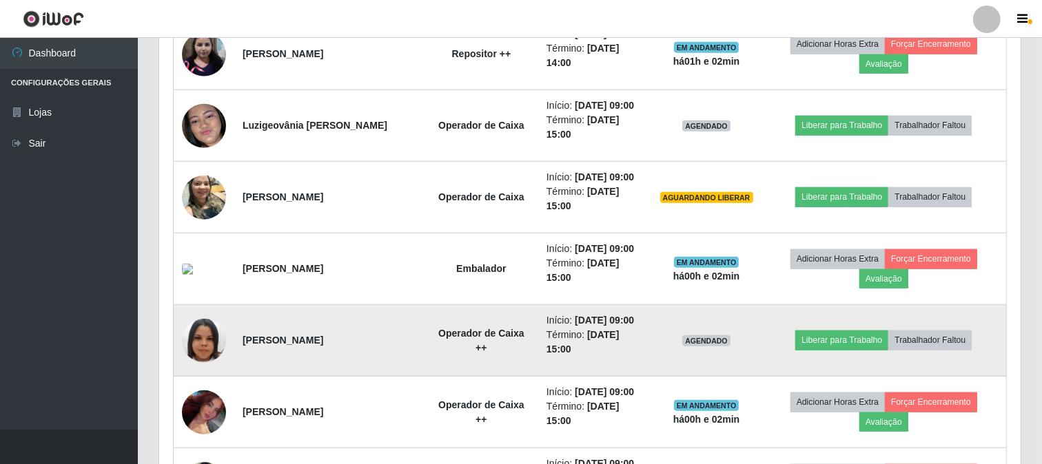
scroll to position [970, 0]
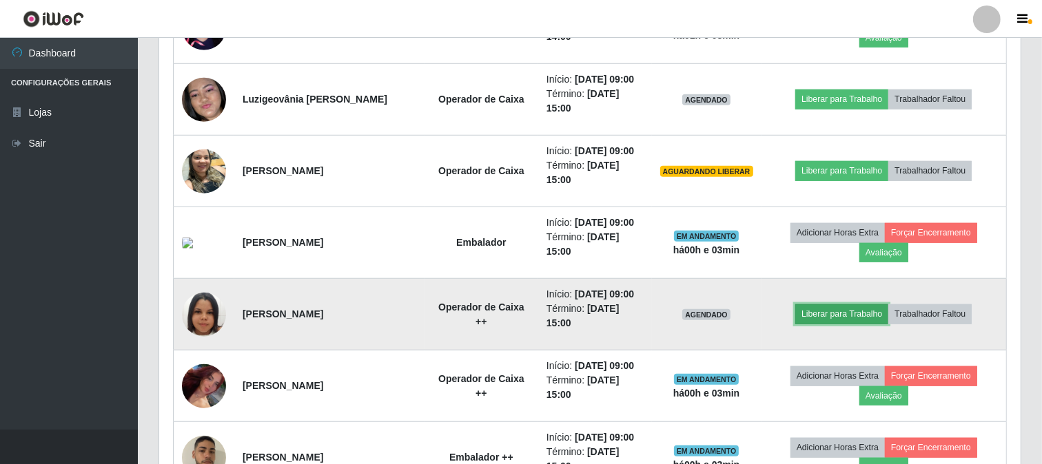
click at [857, 309] on button "Liberar para Trabalho" at bounding box center [841, 313] width 93 height 19
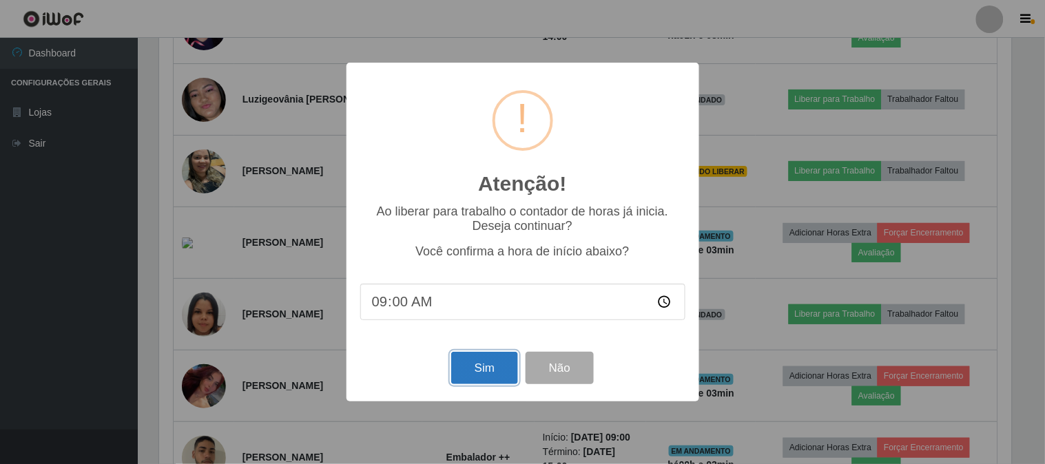
click at [467, 366] on button "Sim" at bounding box center [484, 368] width 67 height 32
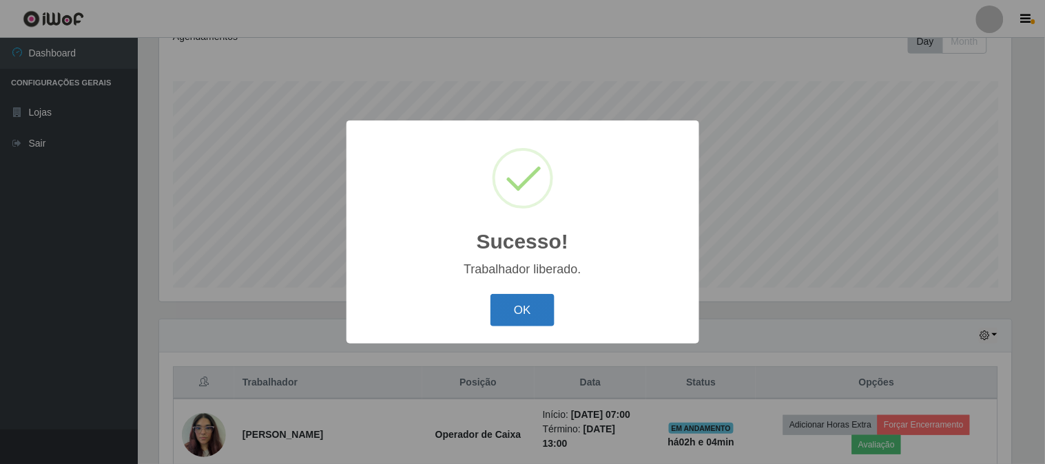
click at [524, 318] on button "OK" at bounding box center [523, 310] width 64 height 32
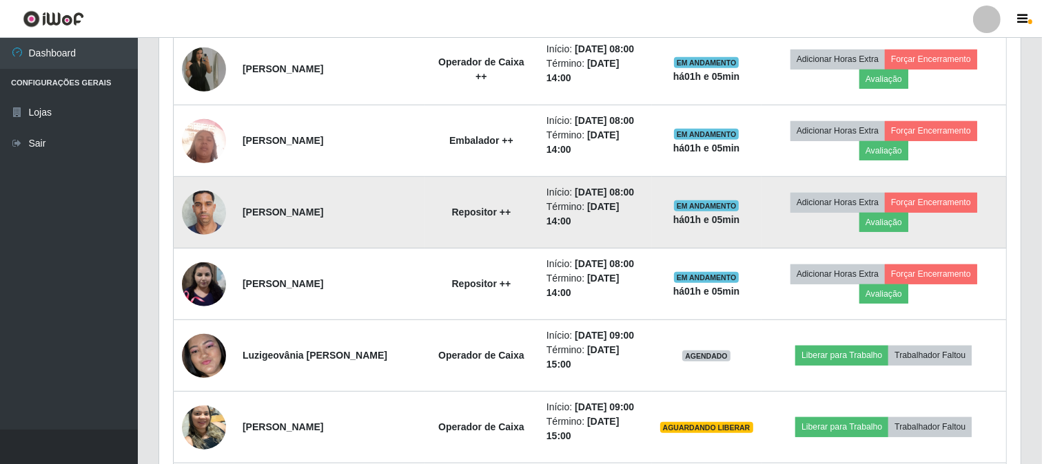
scroll to position [741, 0]
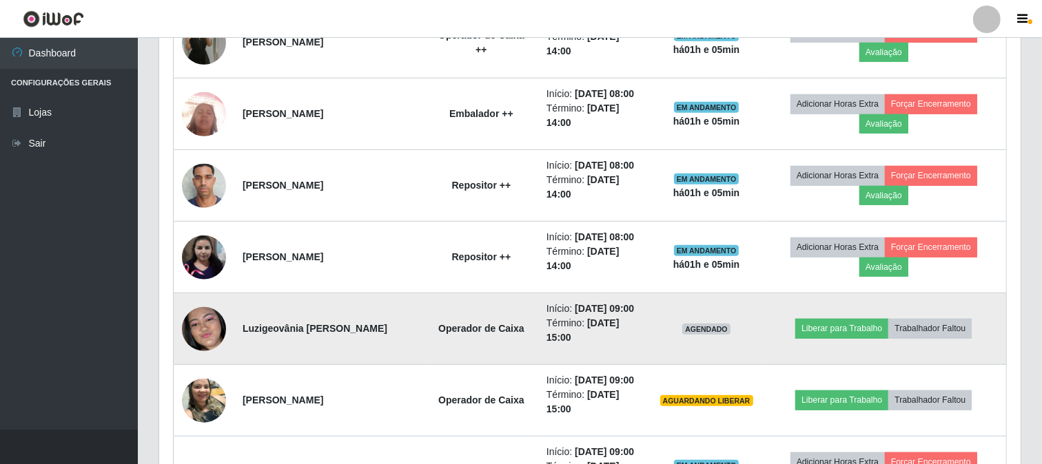
click at [207, 335] on img at bounding box center [204, 329] width 44 height 96
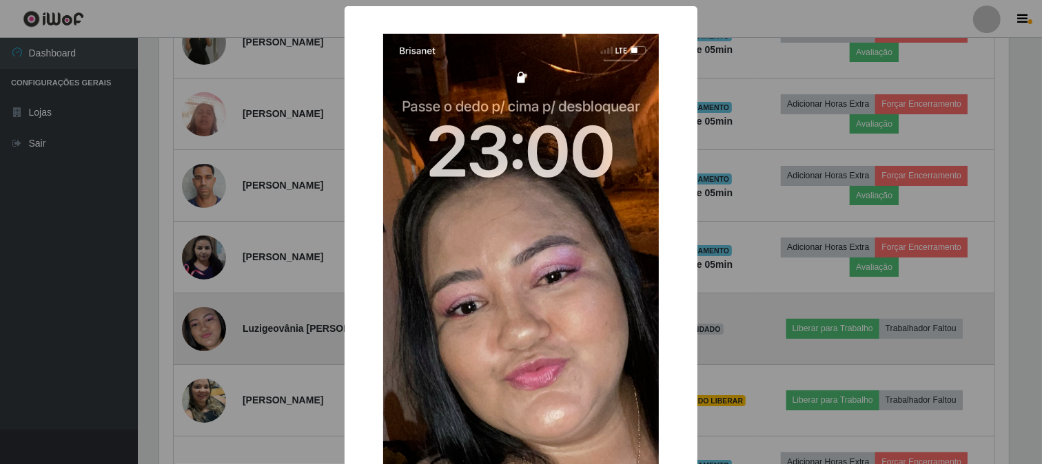
scroll to position [285, 852]
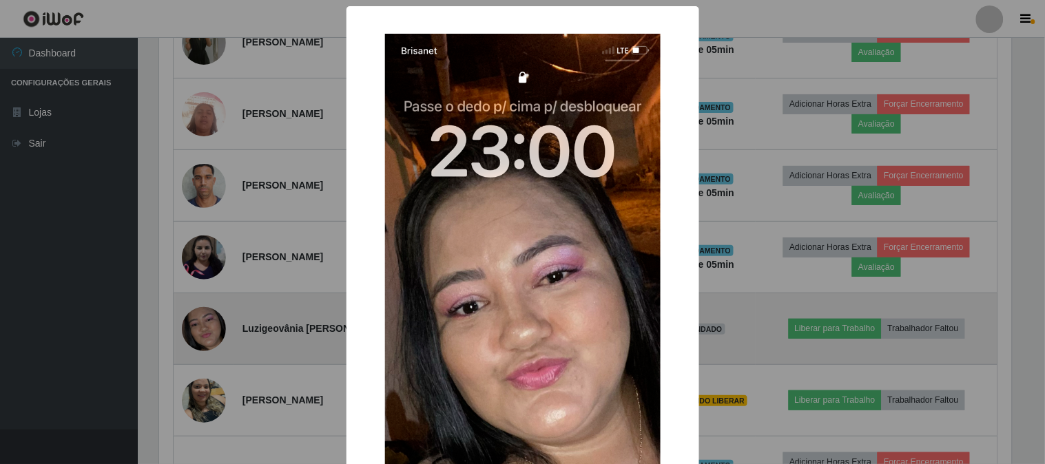
click at [207, 335] on div "× OK Cancel" at bounding box center [522, 232] width 1045 height 464
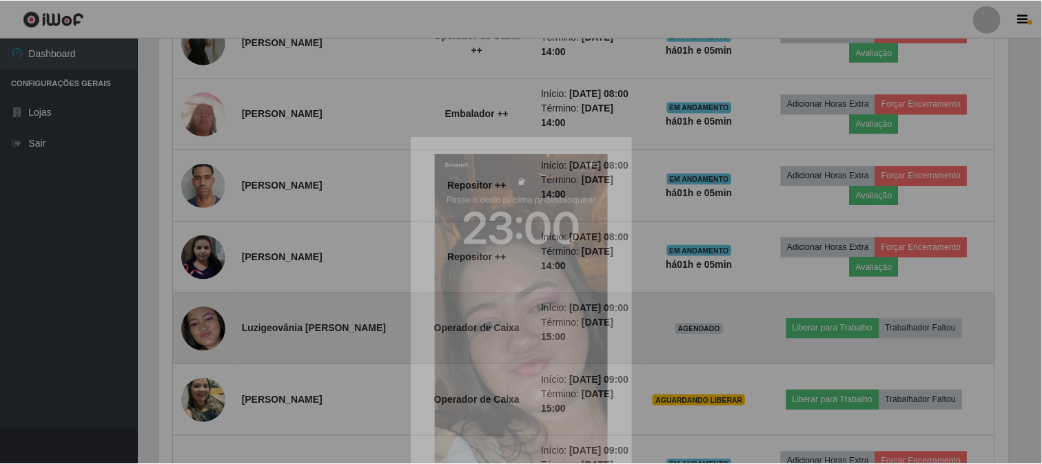
scroll to position [285, 861]
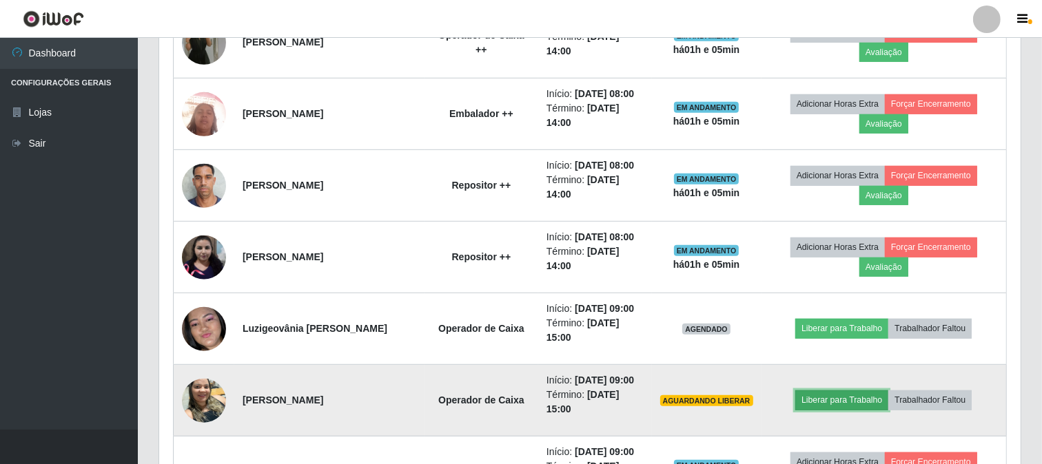
click at [870, 402] on button "Liberar para Trabalho" at bounding box center [841, 400] width 93 height 19
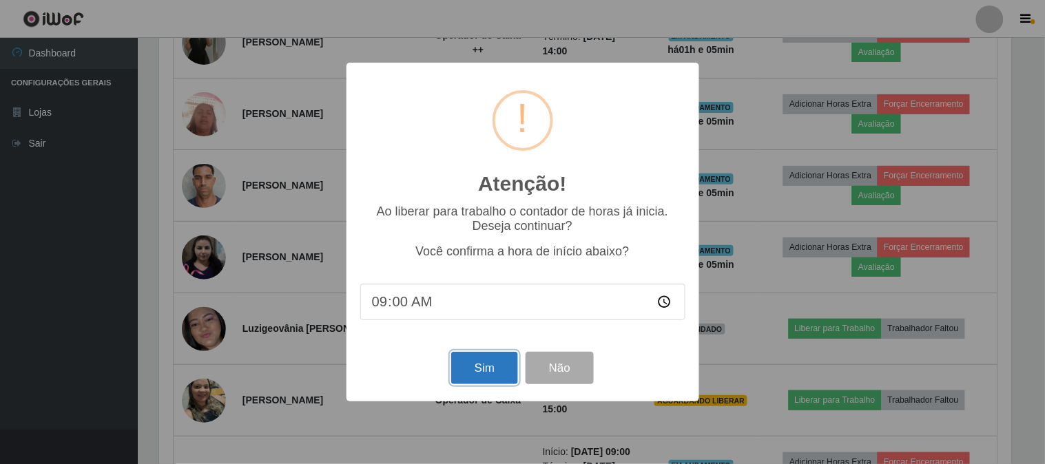
click at [475, 372] on button "Sim" at bounding box center [484, 368] width 67 height 32
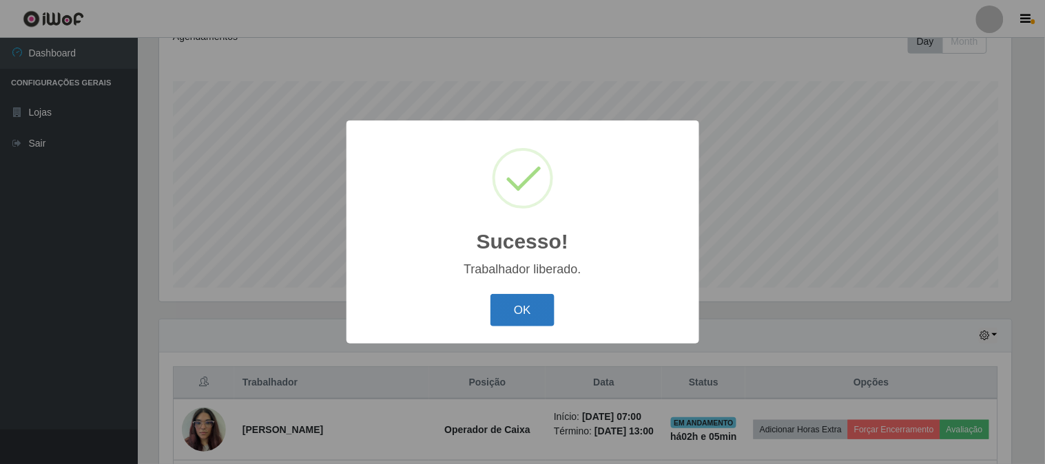
click at [549, 315] on button "OK" at bounding box center [523, 310] width 64 height 32
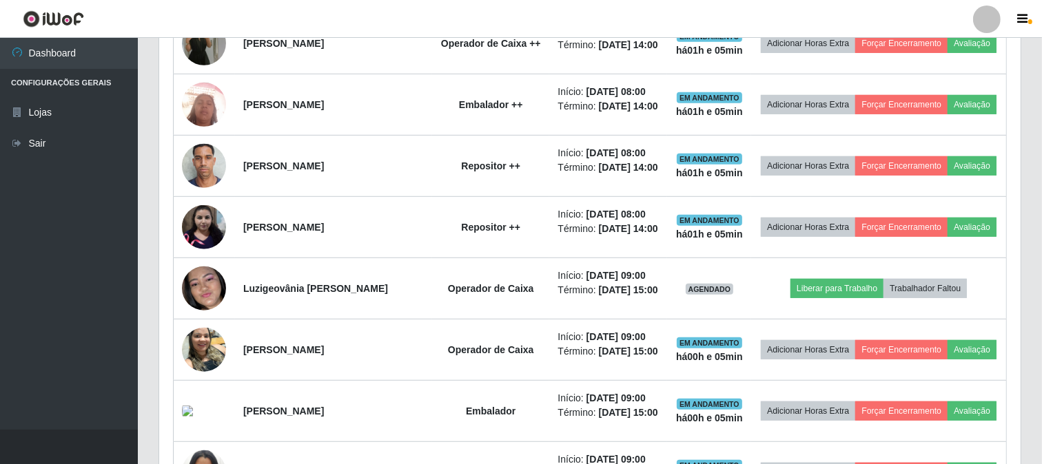
scroll to position [741, 0]
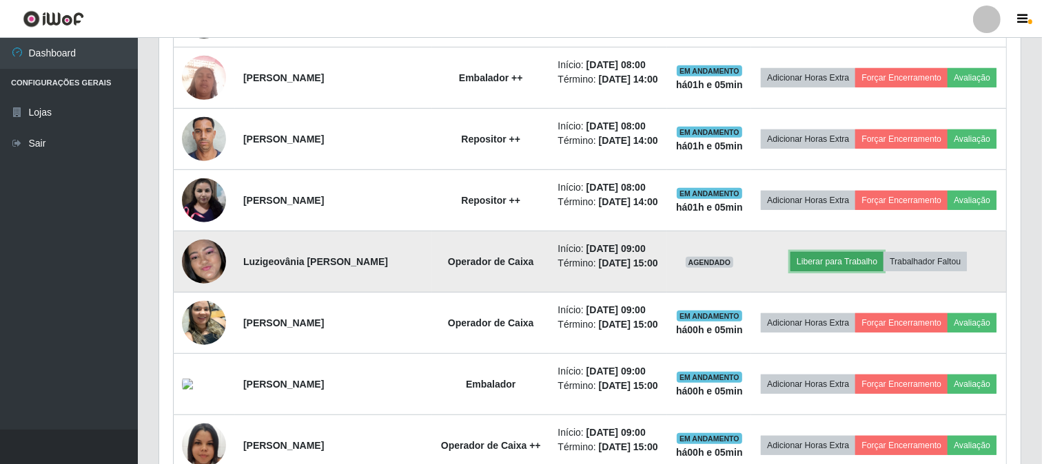
click at [860, 271] on button "Liberar para Trabalho" at bounding box center [836, 261] width 93 height 19
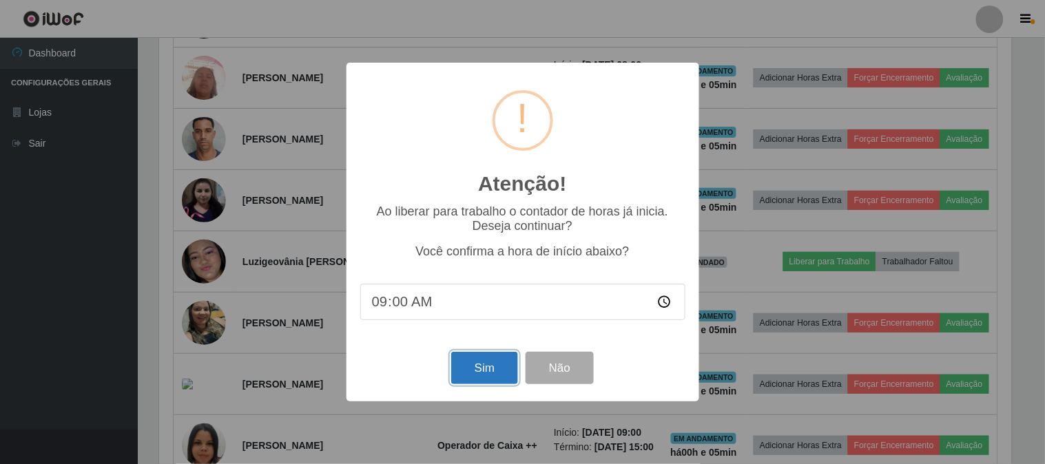
click at [488, 367] on button "Sim" at bounding box center [484, 368] width 67 height 32
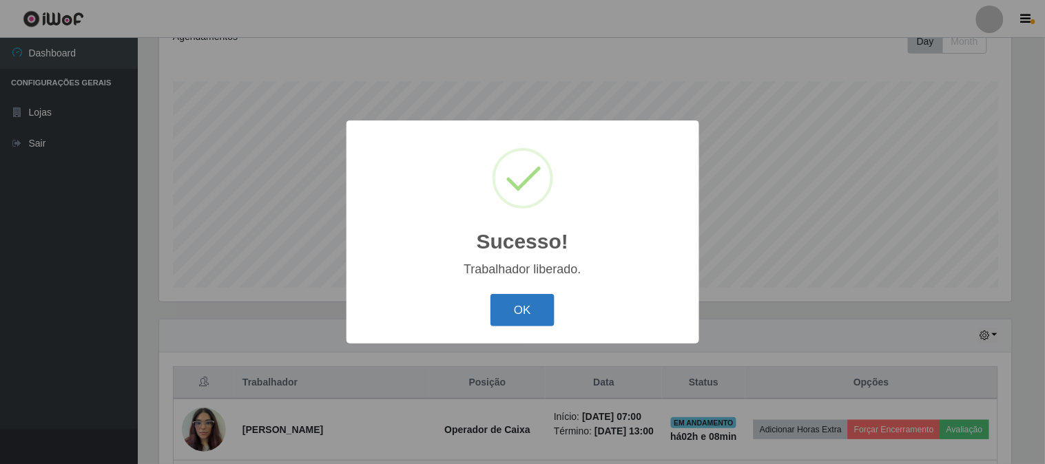
click at [520, 317] on button "OK" at bounding box center [523, 310] width 64 height 32
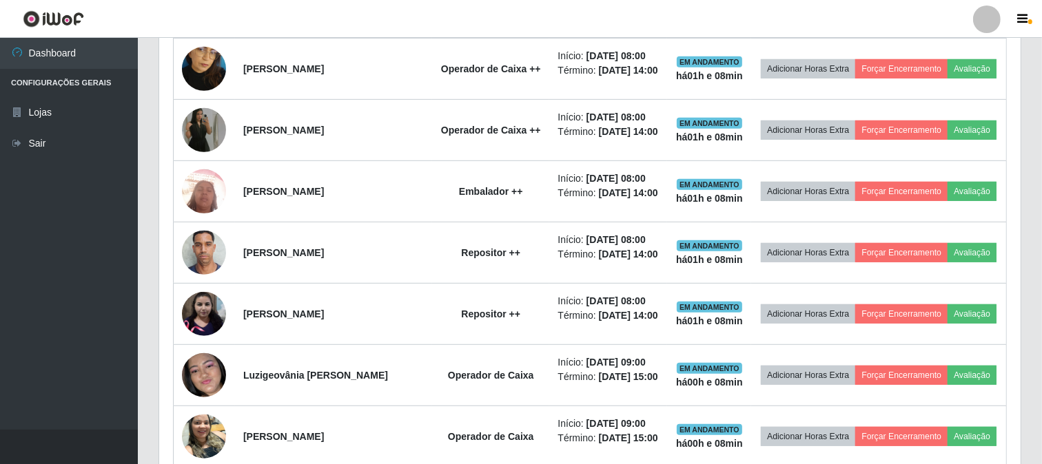
scroll to position [664, 0]
